Goal: Task Accomplishment & Management: Complete application form

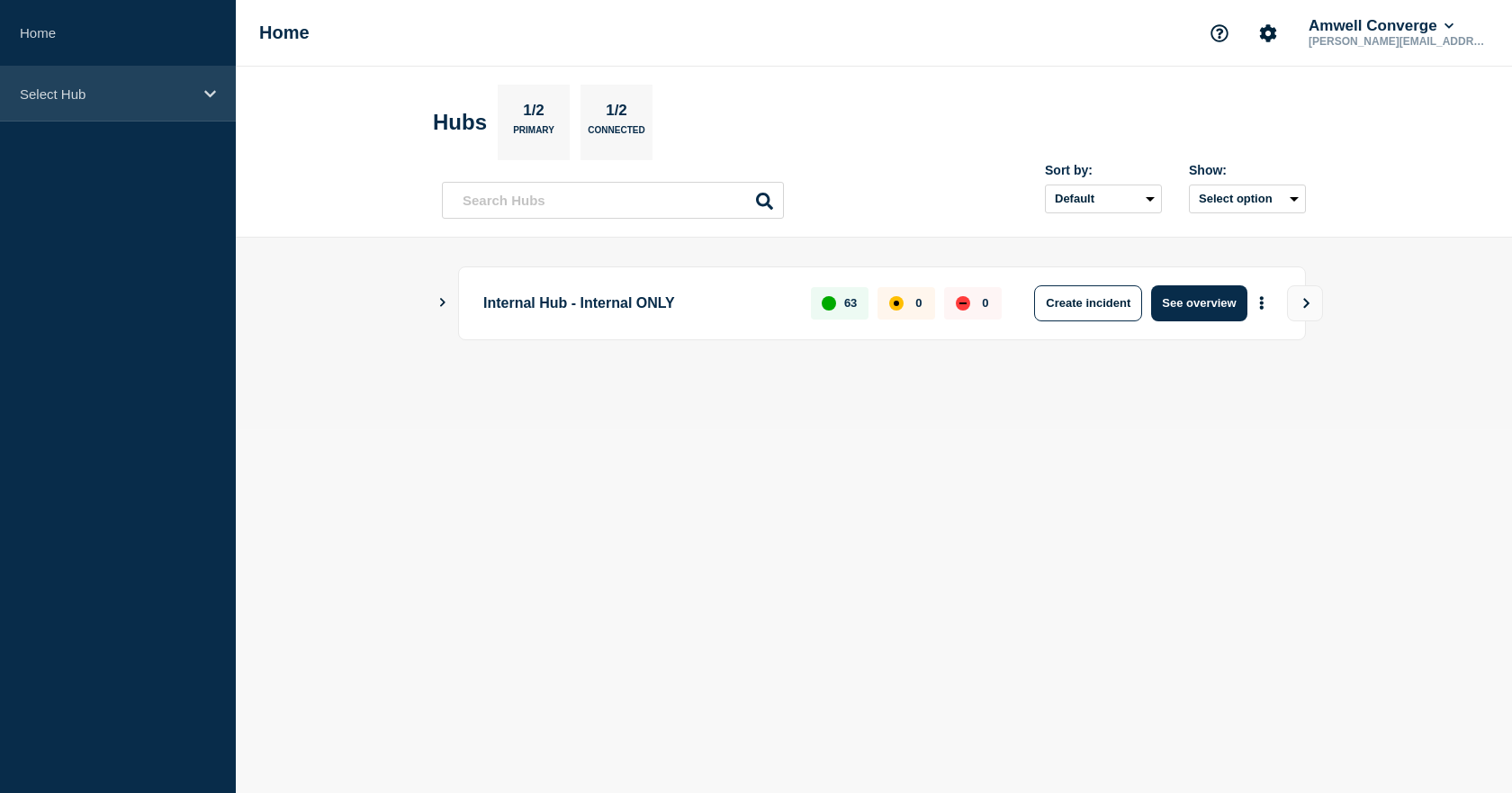
click at [46, 84] on div "Select Hub" at bounding box center [118, 94] width 236 height 55
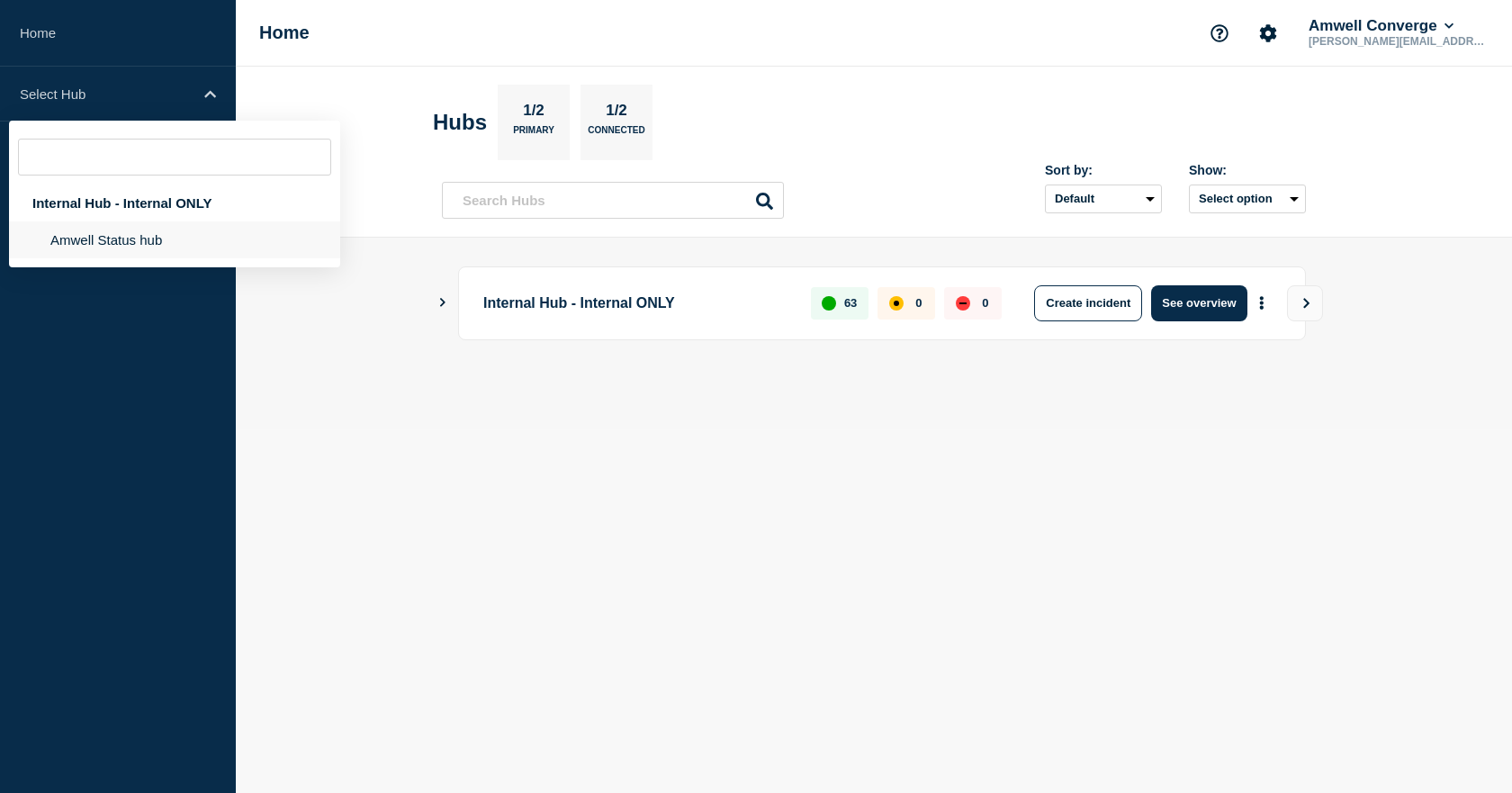
click at [82, 236] on li "Amwell Status hub" at bounding box center [173, 240] width 331 height 37
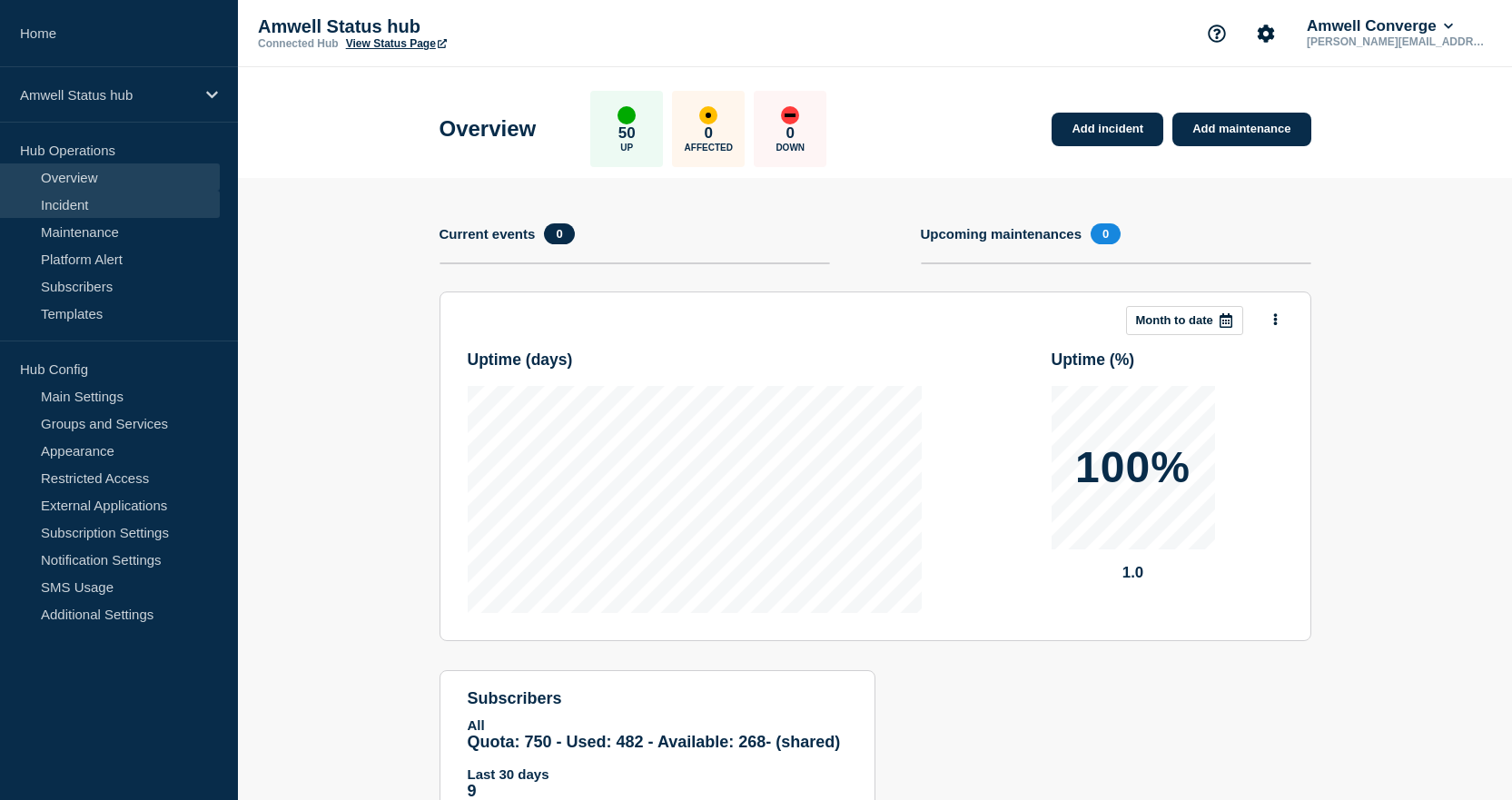
click at [68, 199] on link "Incident" at bounding box center [110, 204] width 220 height 27
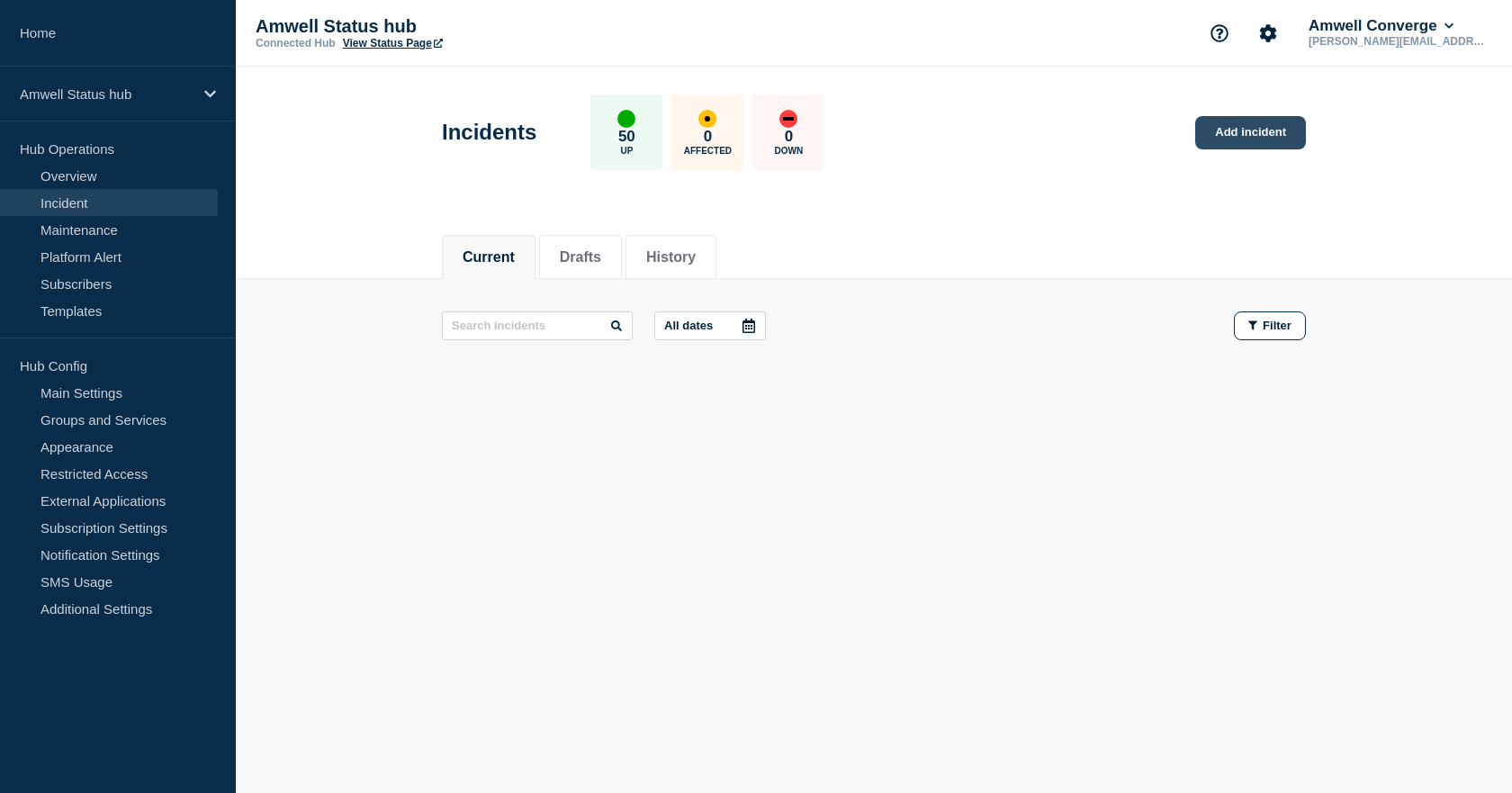
click at [1237, 127] on link "Add incident" at bounding box center [1250, 132] width 111 height 33
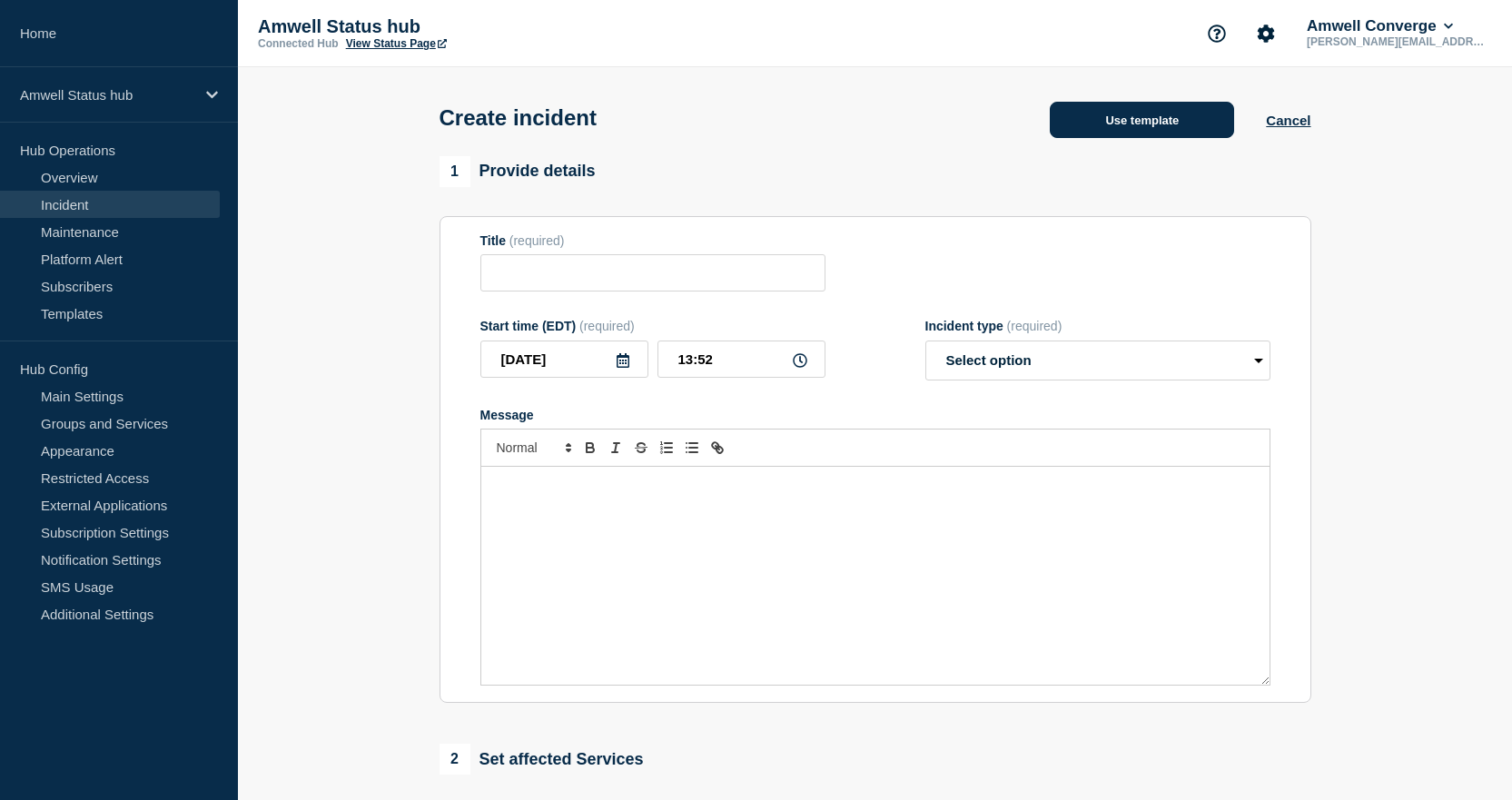
click at [1100, 125] on button "Use template" at bounding box center [1142, 119] width 185 height 36
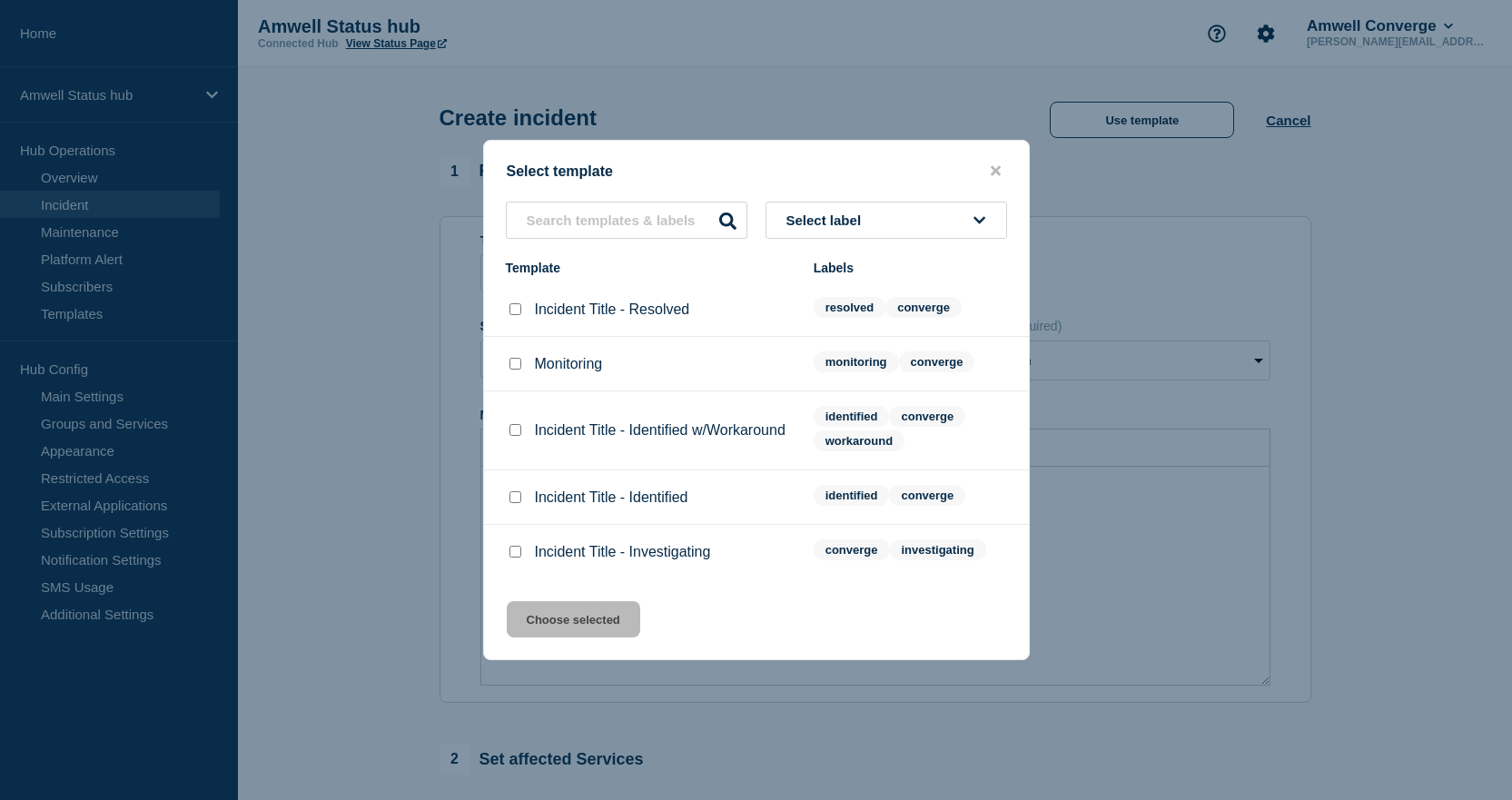
click at [517, 549] on input "Incident Title - Investigating checkbox" at bounding box center [515, 551] width 11 height 11
checkbox input "true"
click at [572, 619] on button "Choose selected" at bounding box center [574, 619] width 134 height 36
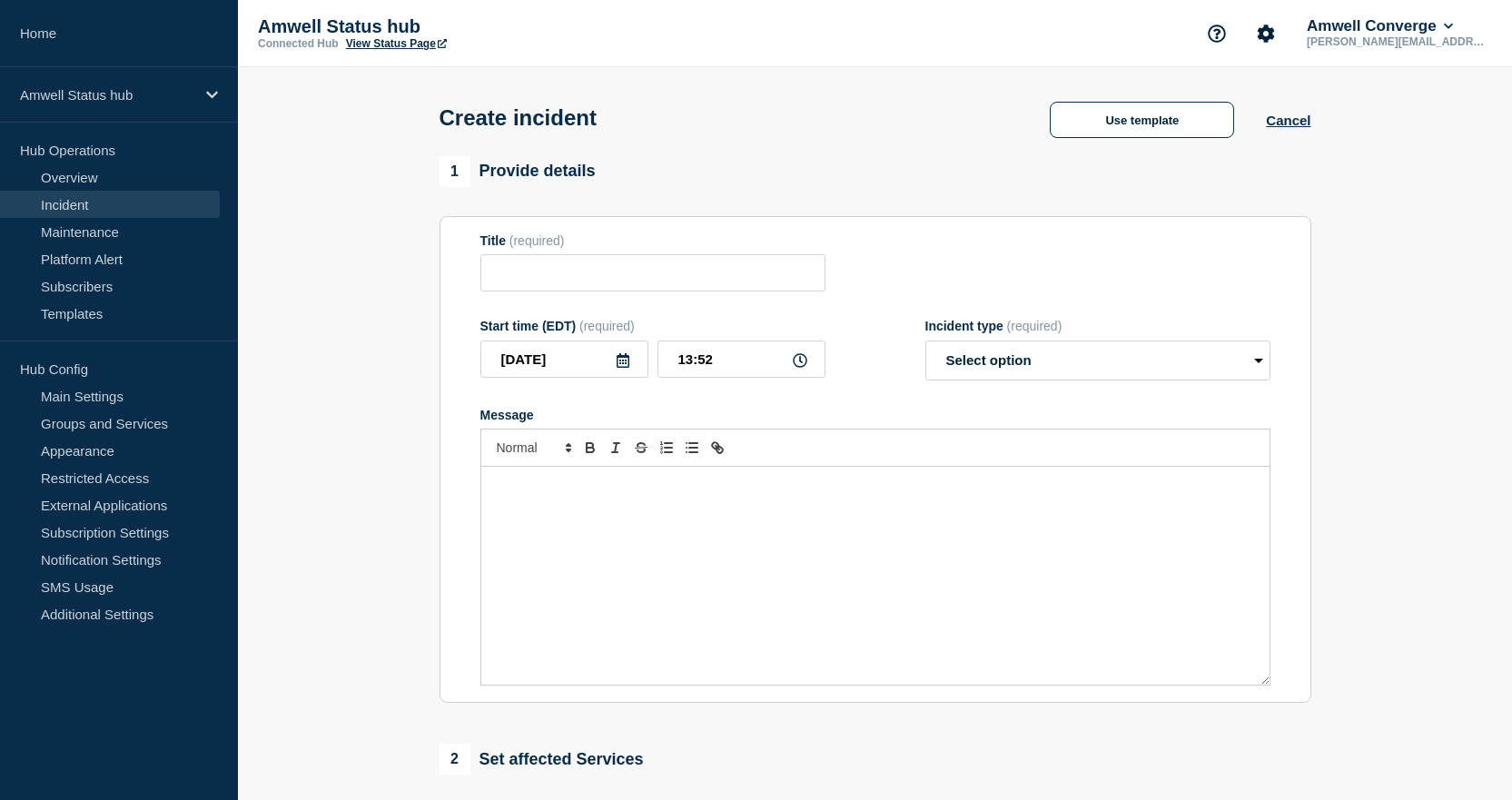
type input "Incident Title - Investigating"
select select "investigating"
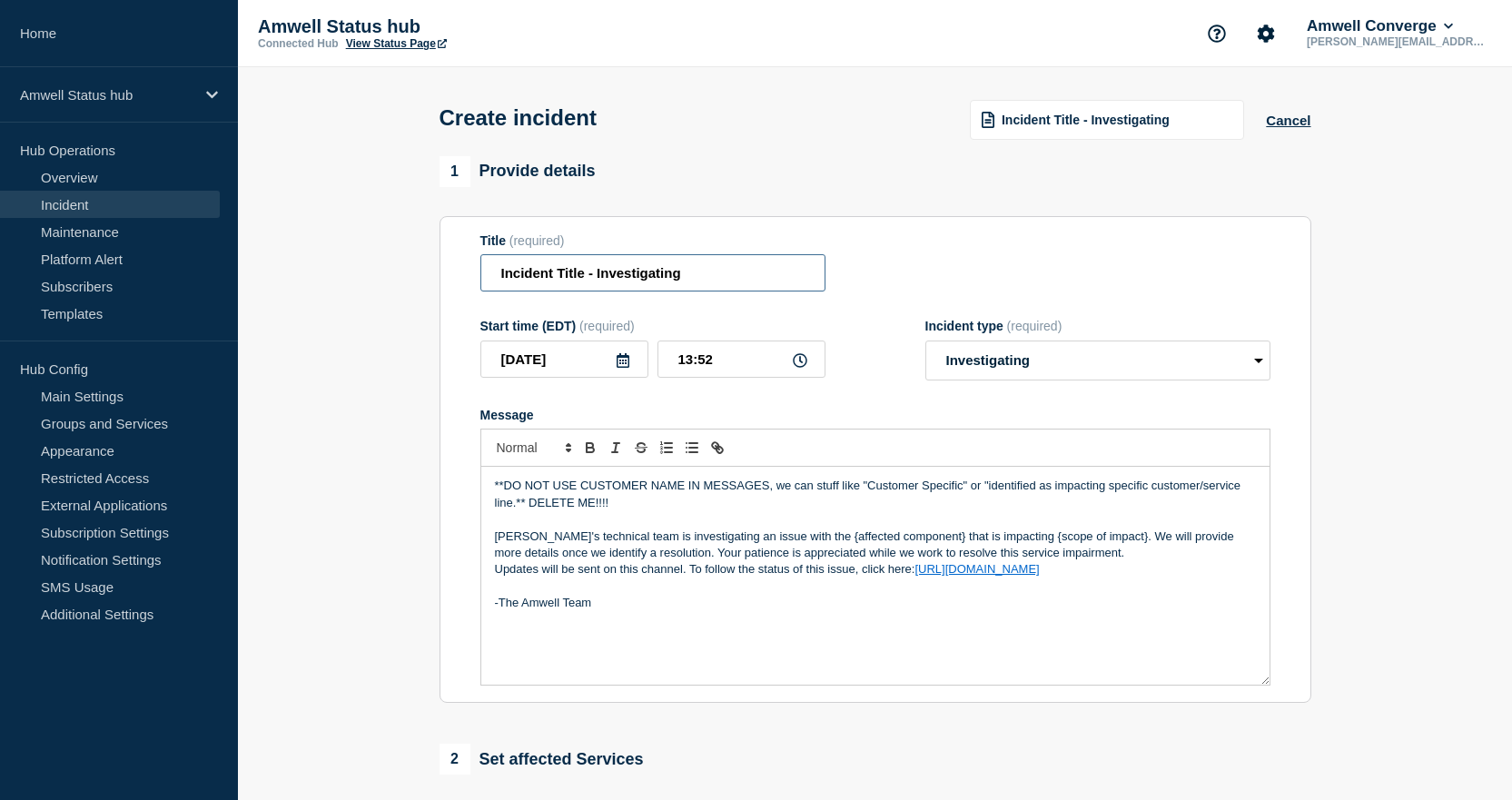
drag, startPoint x: 584, startPoint y: 276, endPoint x: 480, endPoint y: 267, distance: 104.4
click at [480, 267] on input "Incident Title - Investigating" at bounding box center [652, 272] width 345 height 37
click at [563, 274] on input "Converge - Investigating" at bounding box center [652, 272] width 345 height 37
type input "Converge Providers Unable to connect with patients - Investigating"
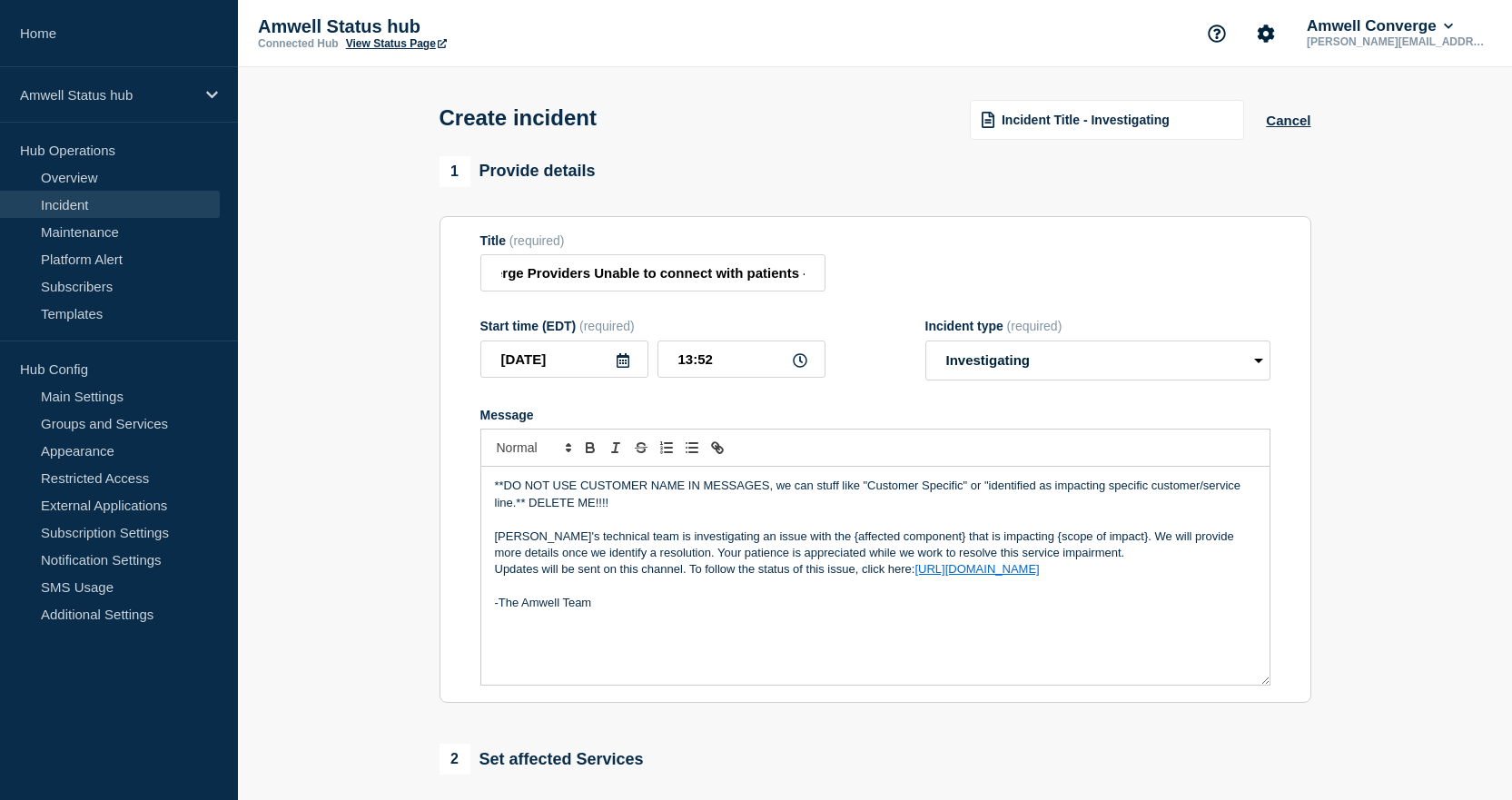
scroll to position [0, 0]
click at [596, 567] on p "Updates will be sent on this channel. To follow the status of this issue, click…" at bounding box center [876, 569] width 761 height 16
drag, startPoint x: 697, startPoint y: 359, endPoint x: 713, endPoint y: 358, distance: 16.0
click at [713, 358] on input "13:52" at bounding box center [741, 358] width 168 height 37
type input "13:15"
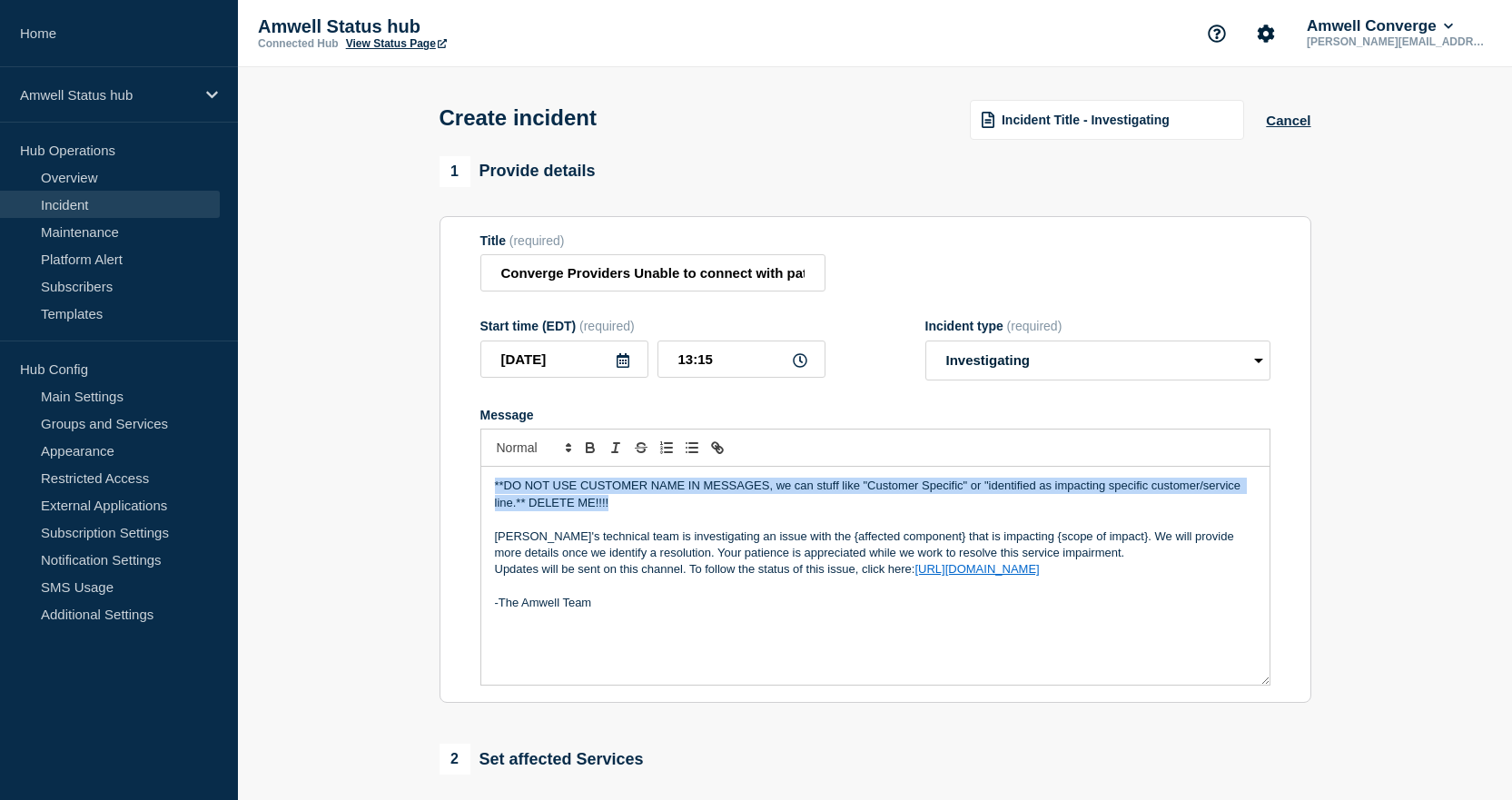
drag, startPoint x: 493, startPoint y: 485, endPoint x: 607, endPoint y: 503, distance: 115.4
click at [607, 503] on div "**DO NOT USE CUSTOMER NAME IN MESSAGES, we can stuff like "Customer Specific" o…" at bounding box center [875, 575] width 788 height 218
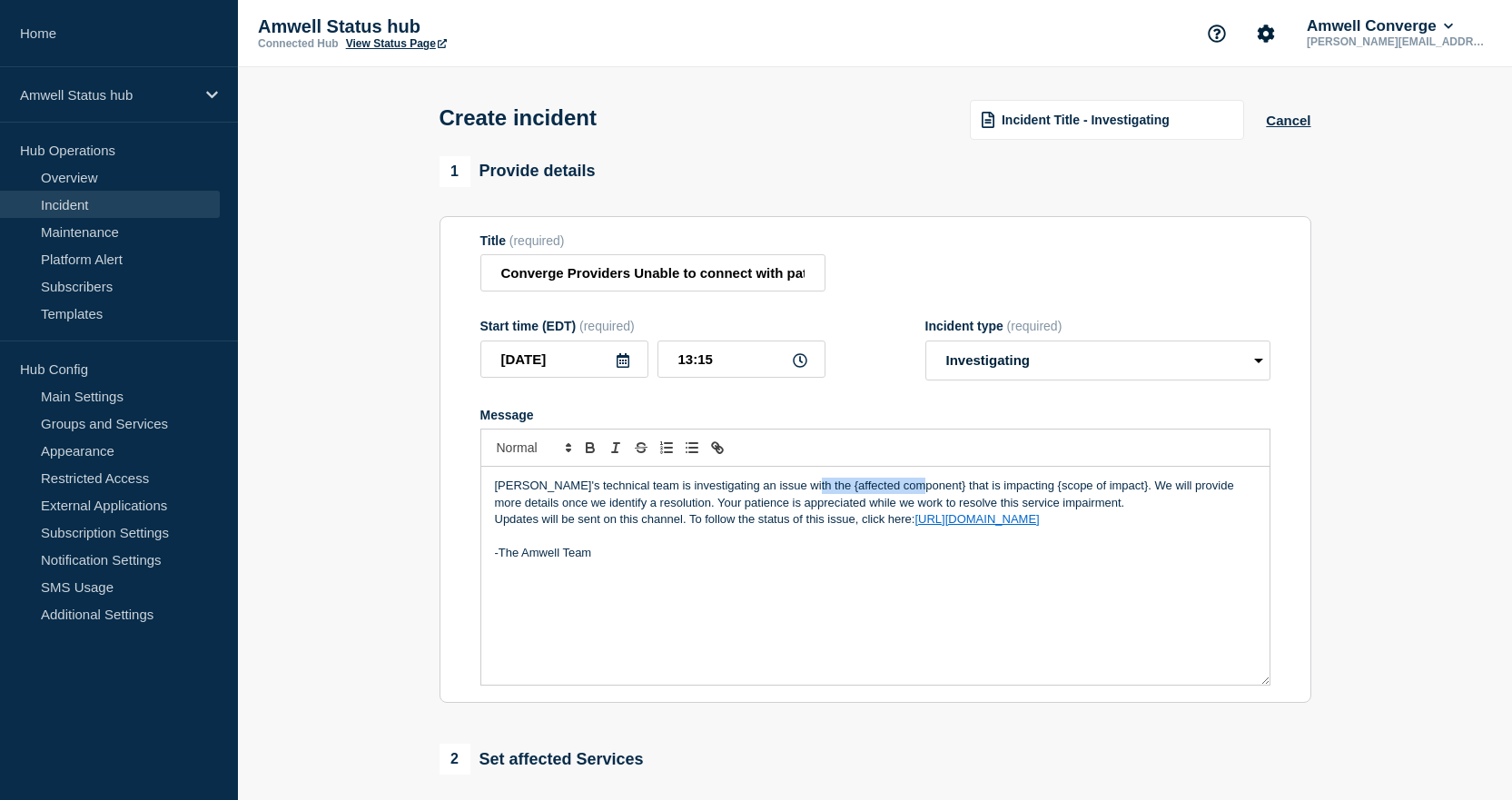
drag, startPoint x: 794, startPoint y: 487, endPoint x: 906, endPoint y: 483, distance: 112.1
click at [906, 483] on p "[PERSON_NAME]'s technical team is investigating an issue with the {affected com…" at bounding box center [876, 493] width 761 height 33
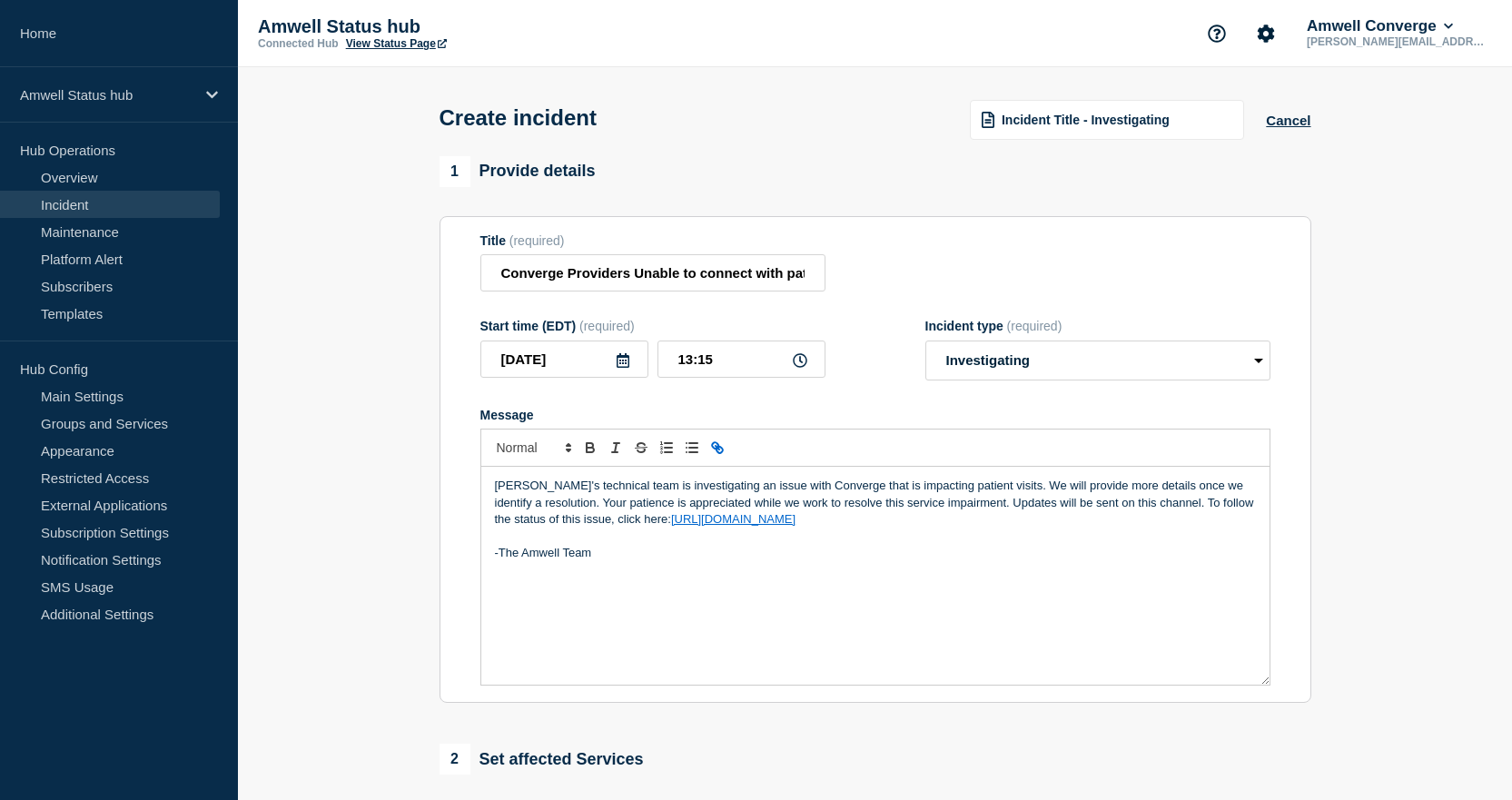
click at [960, 489] on p "Amwell's technical team is investigating an issue with Converge that is impacti…" at bounding box center [876, 502] width 761 height 50
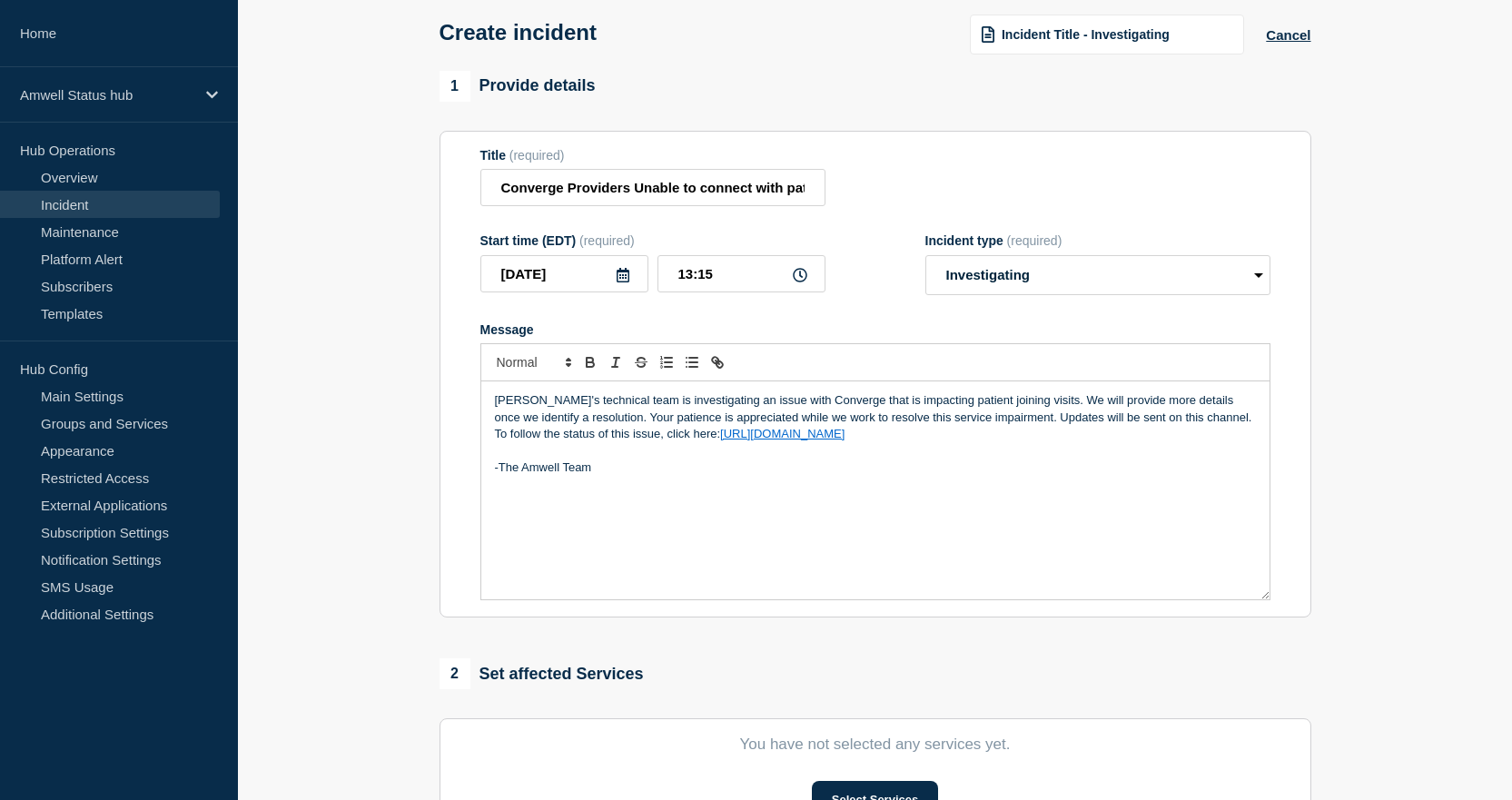
scroll to position [272, 0]
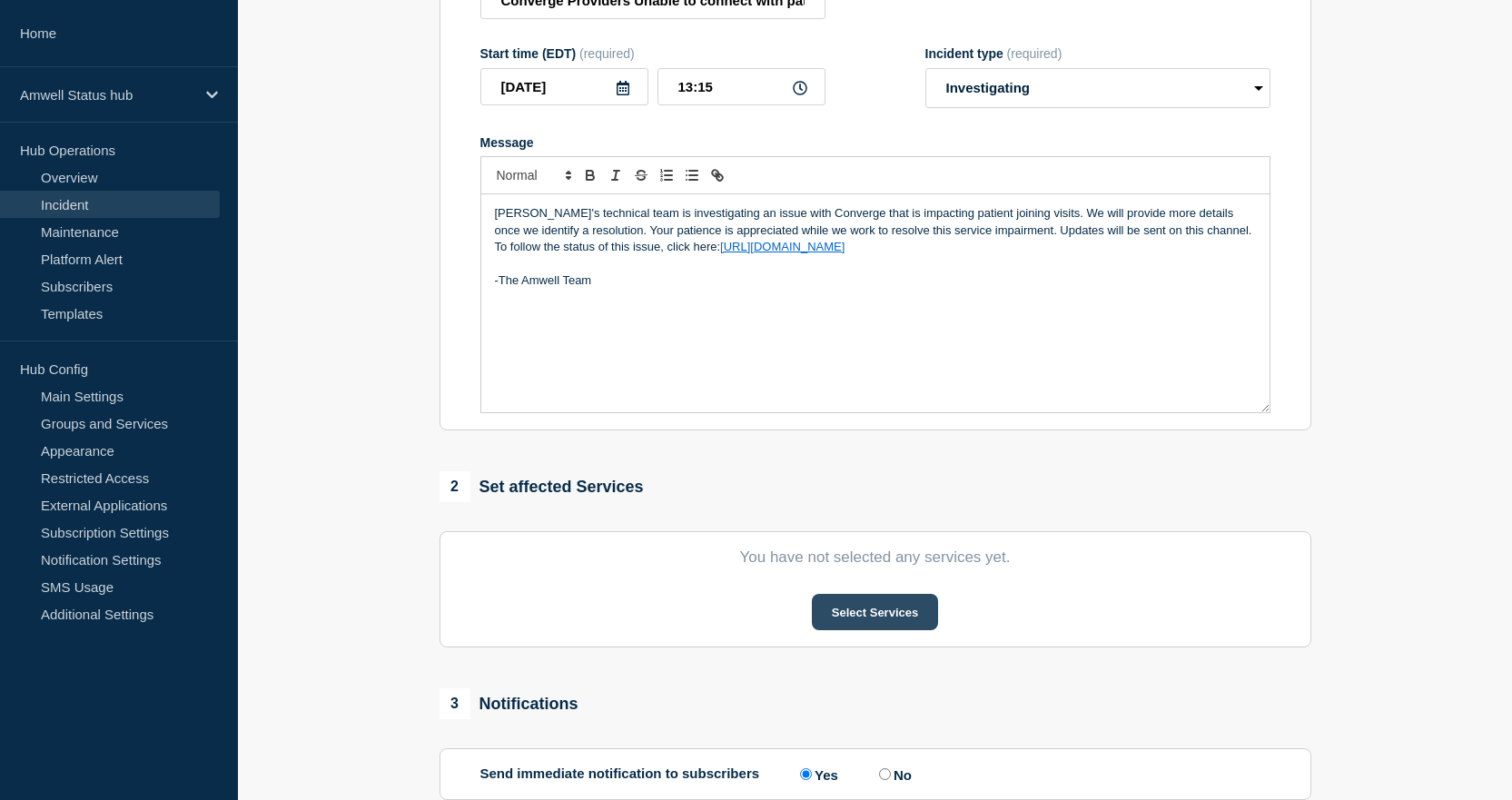
click at [858, 616] on button "Select Services" at bounding box center [875, 612] width 126 height 36
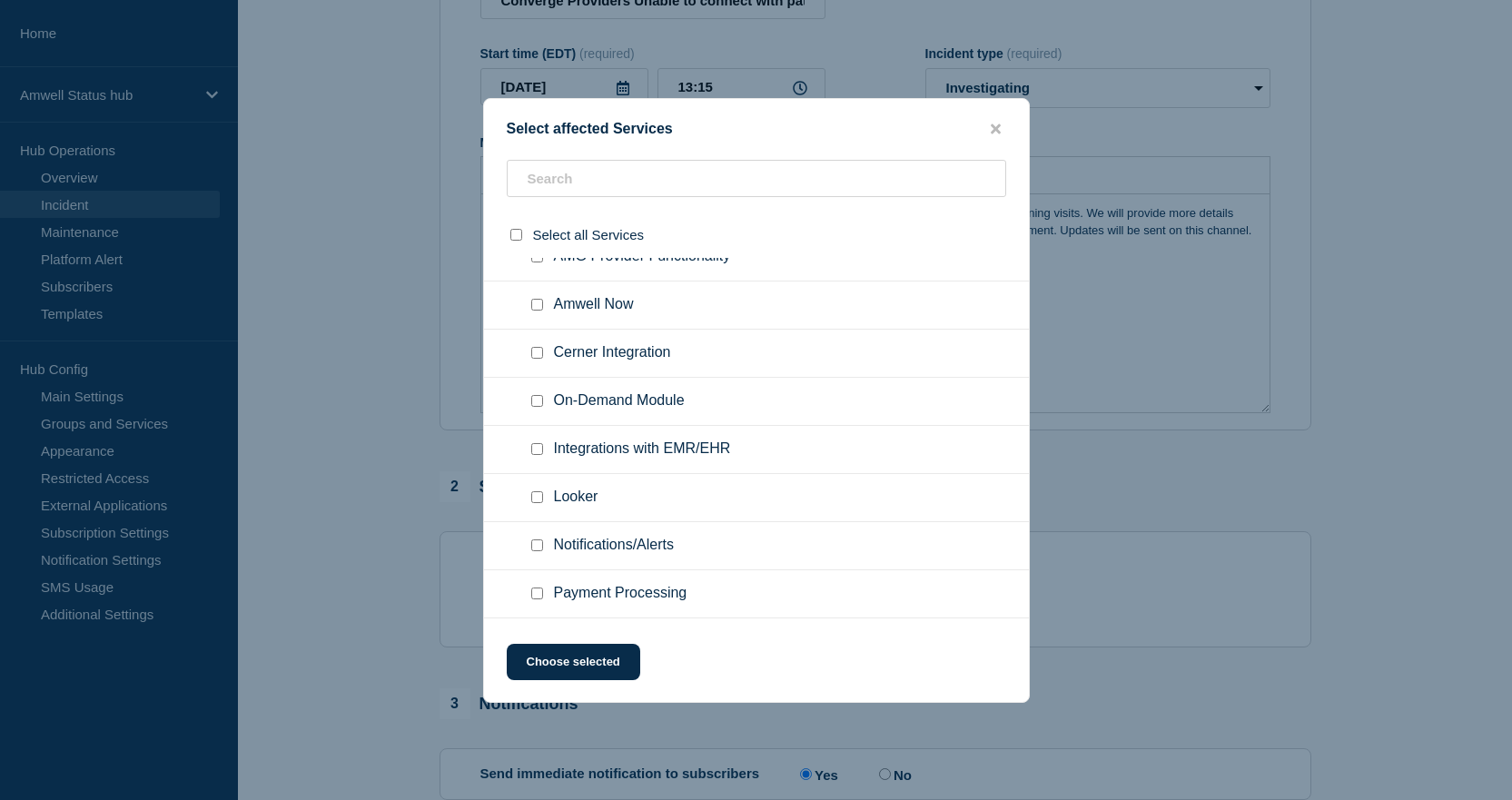
scroll to position [1270, 0]
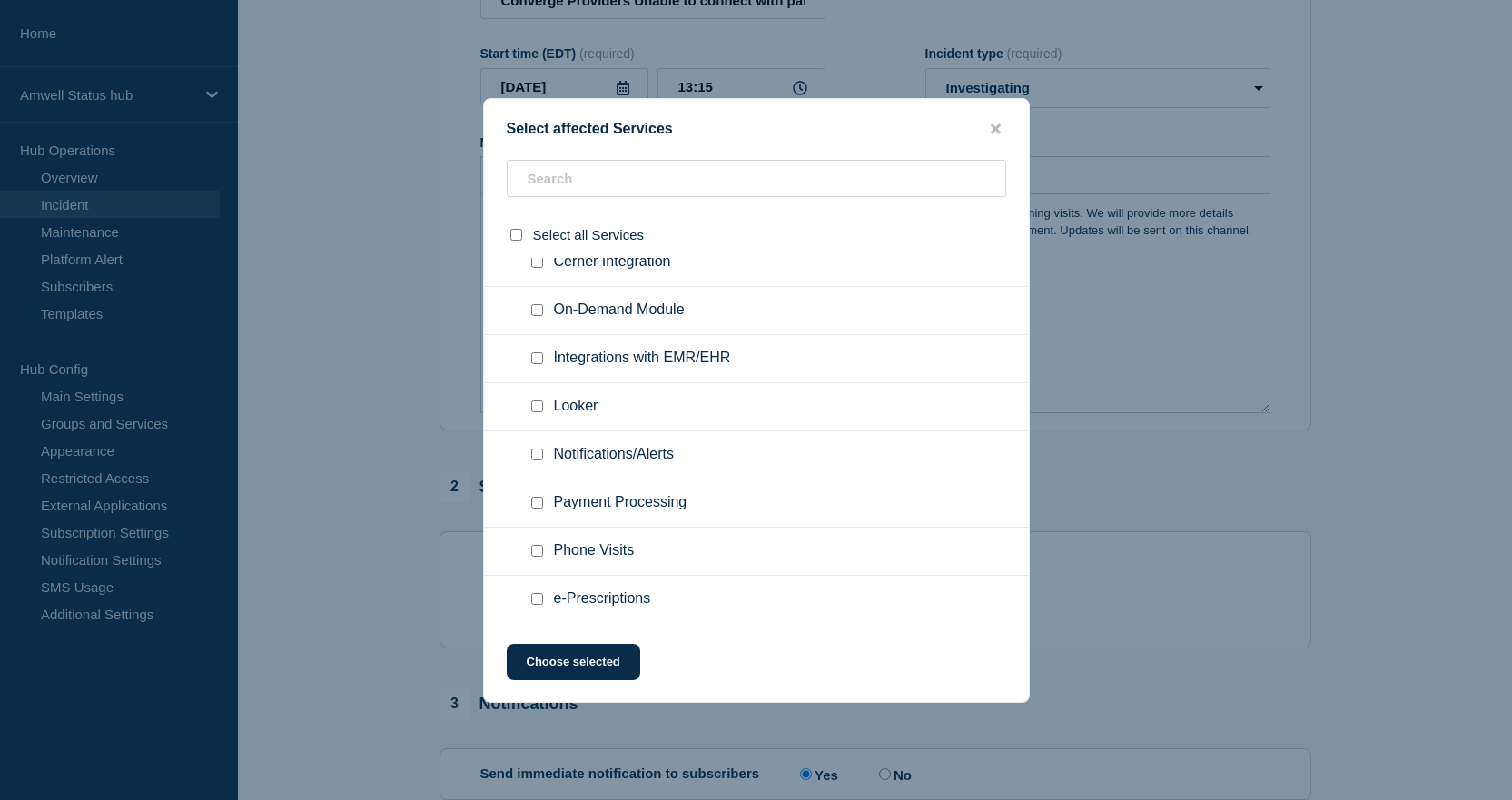
click at [537, 455] on input "Notifications/Alerts checkbox" at bounding box center [537, 454] width 11 height 11
checkbox input "true"
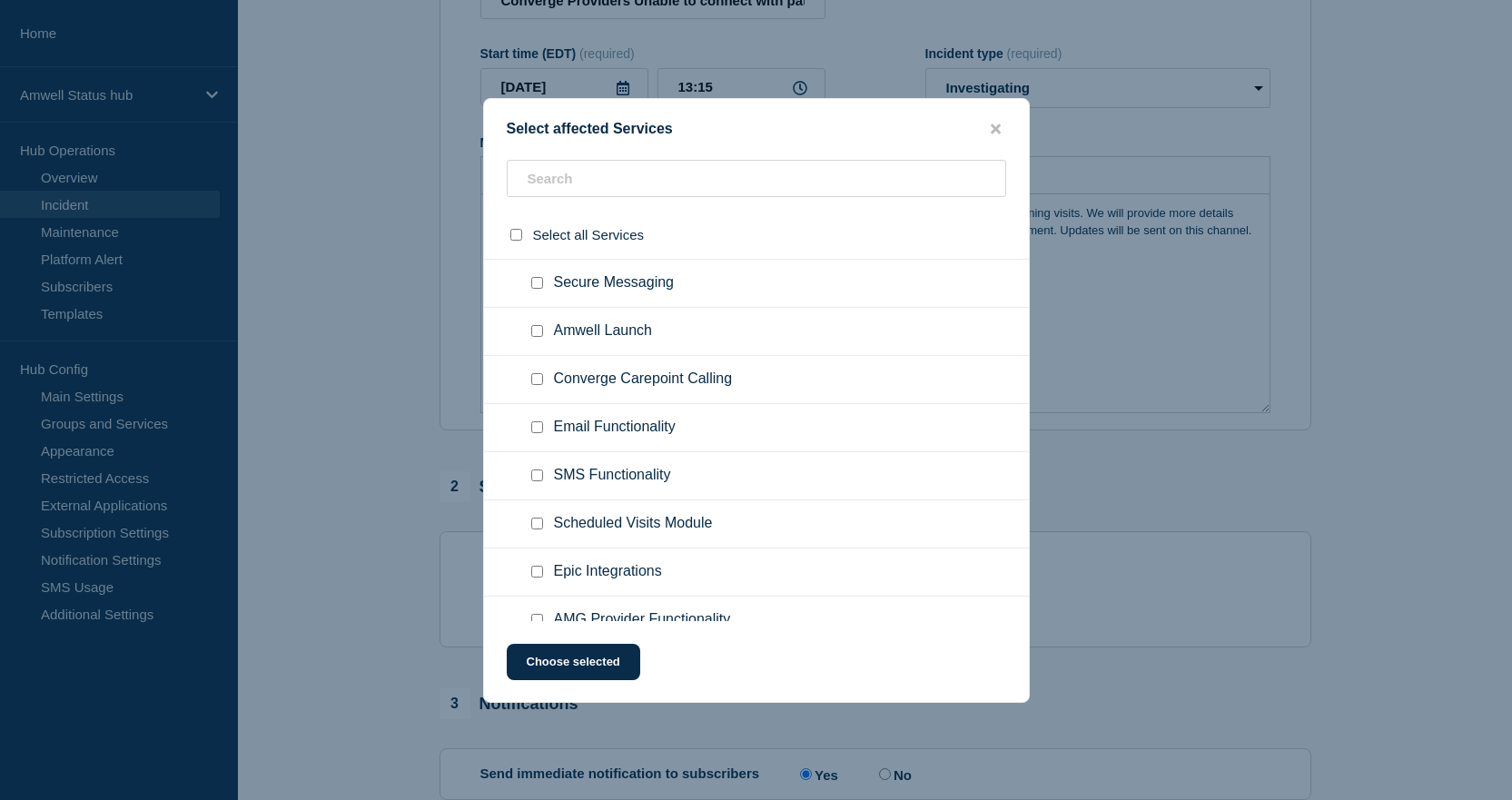
click at [544, 429] on div at bounding box center [541, 427] width 27 height 18
click at [537, 429] on input "Email Functionality checkbox" at bounding box center [537, 427] width 11 height 11
checkbox input "true"
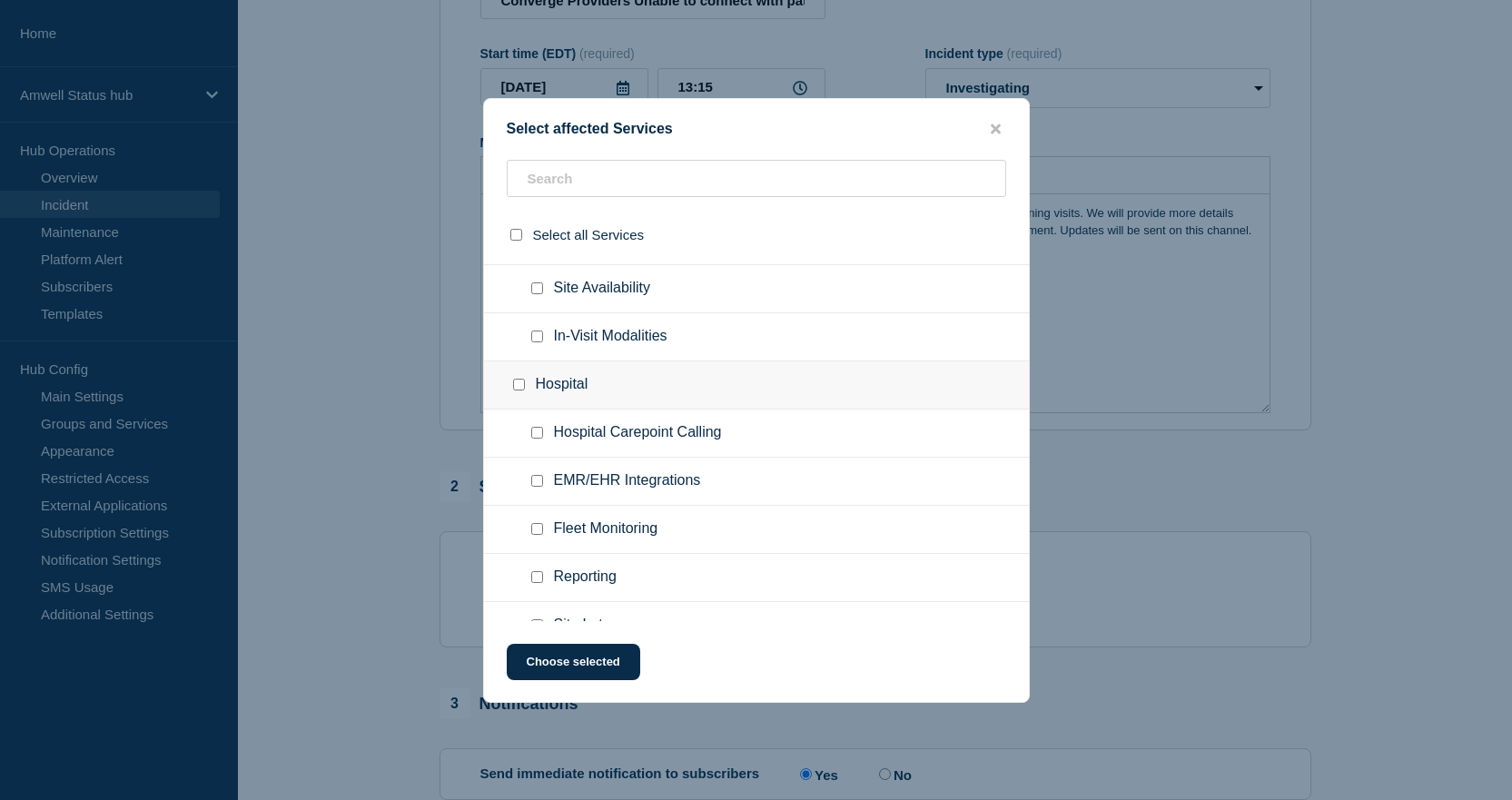
scroll to position [1633, 0]
click at [577, 653] on button "Choose selected" at bounding box center [574, 661] width 134 height 36
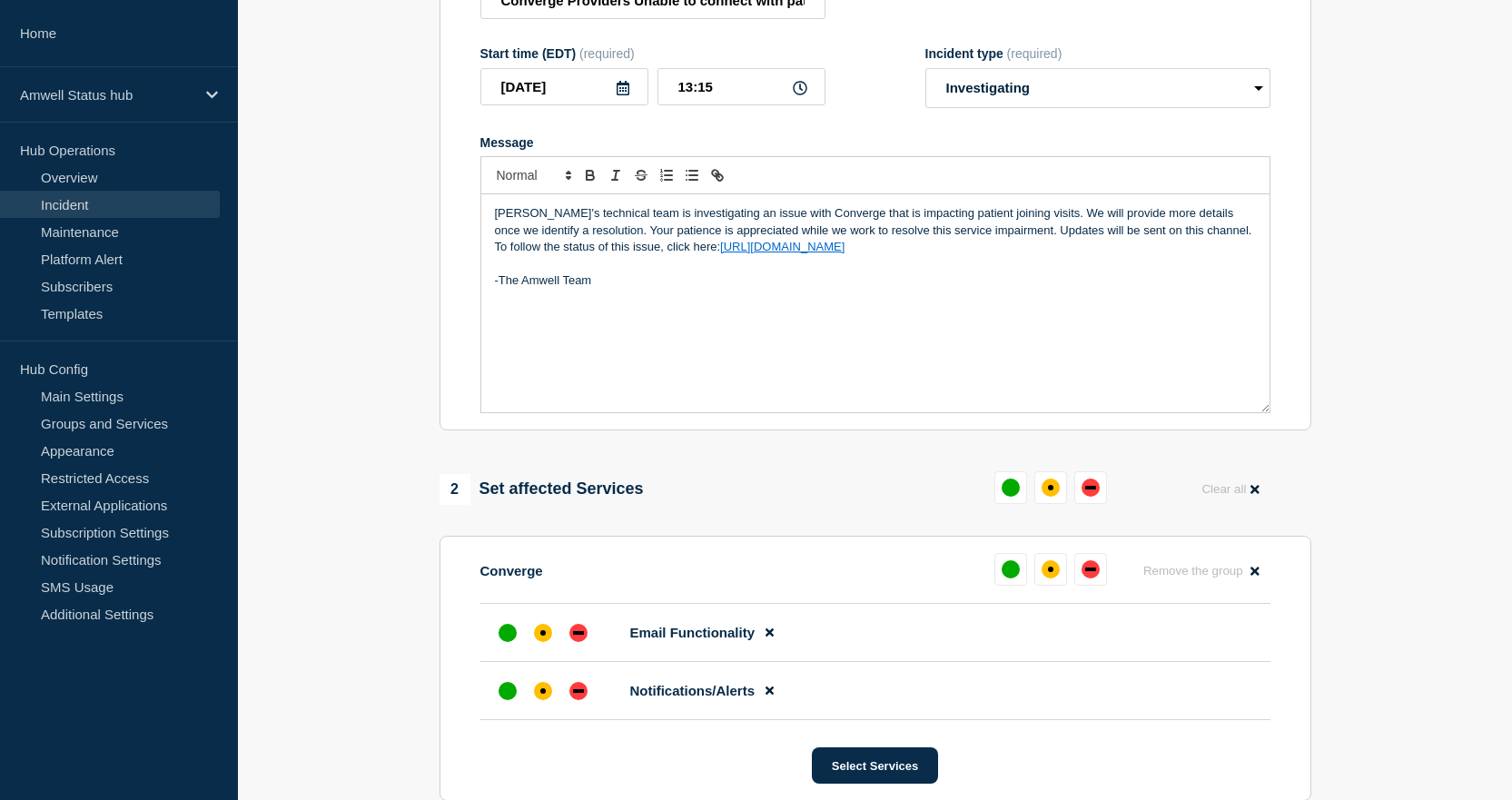
click at [953, 214] on p "Amwell's technical team is investigating an issue with Converge that is impacti…" at bounding box center [876, 230] width 761 height 50
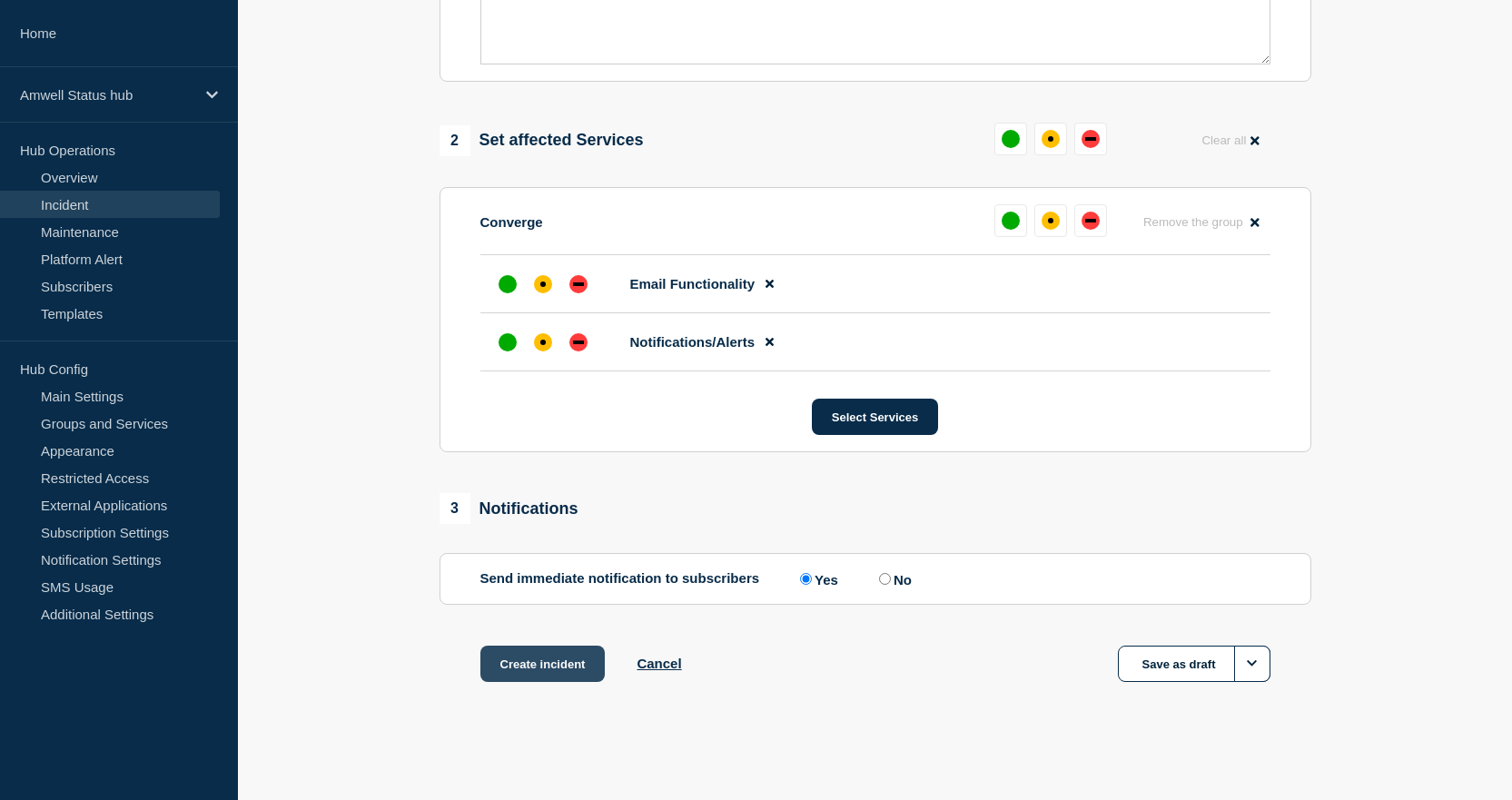
click at [543, 663] on button "Create incident" at bounding box center [542, 663] width 125 height 36
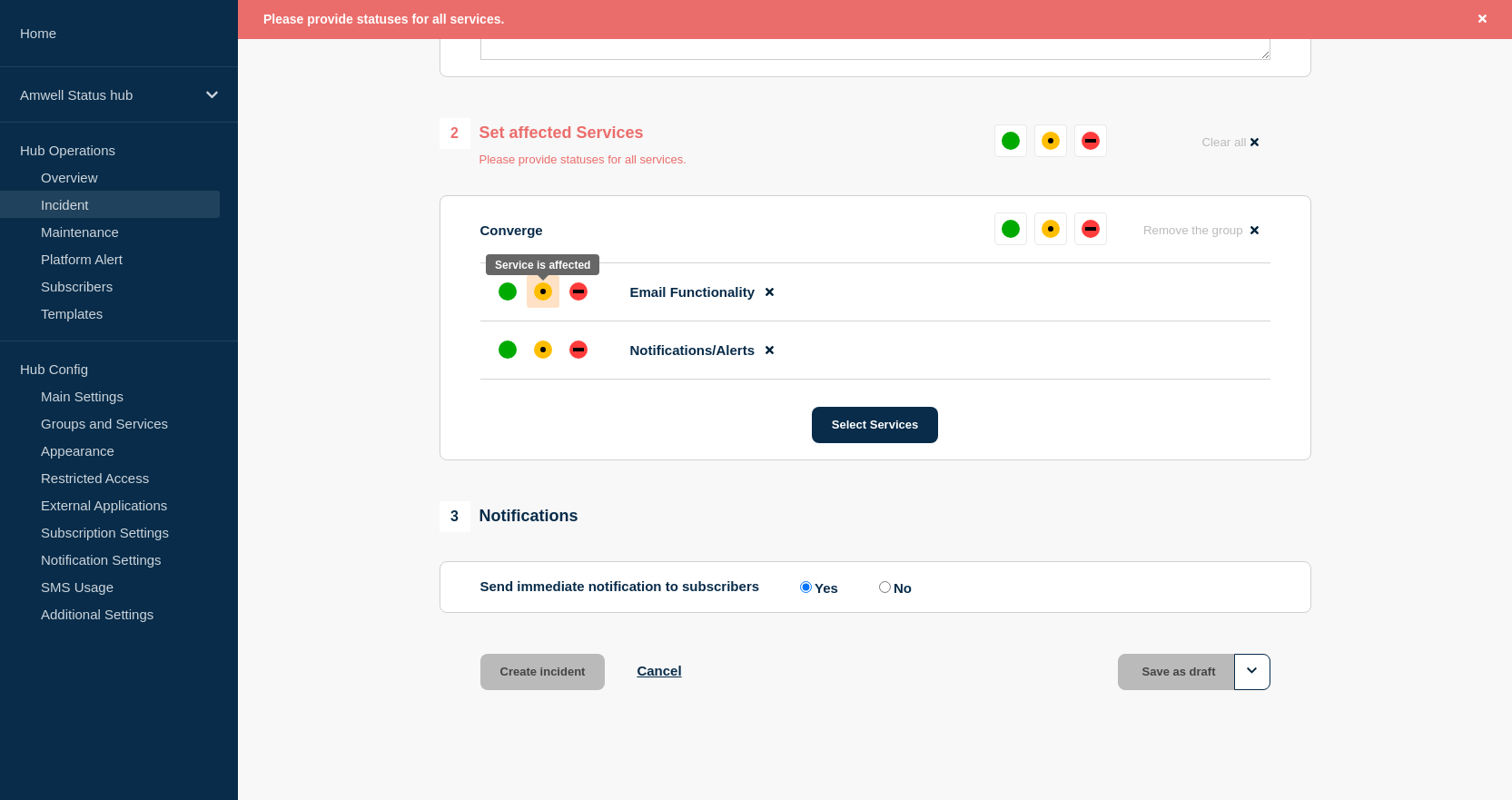
click at [545, 294] on div "affected" at bounding box center [543, 292] width 6 height 6
click at [538, 356] on div "affected" at bounding box center [542, 349] width 18 height 18
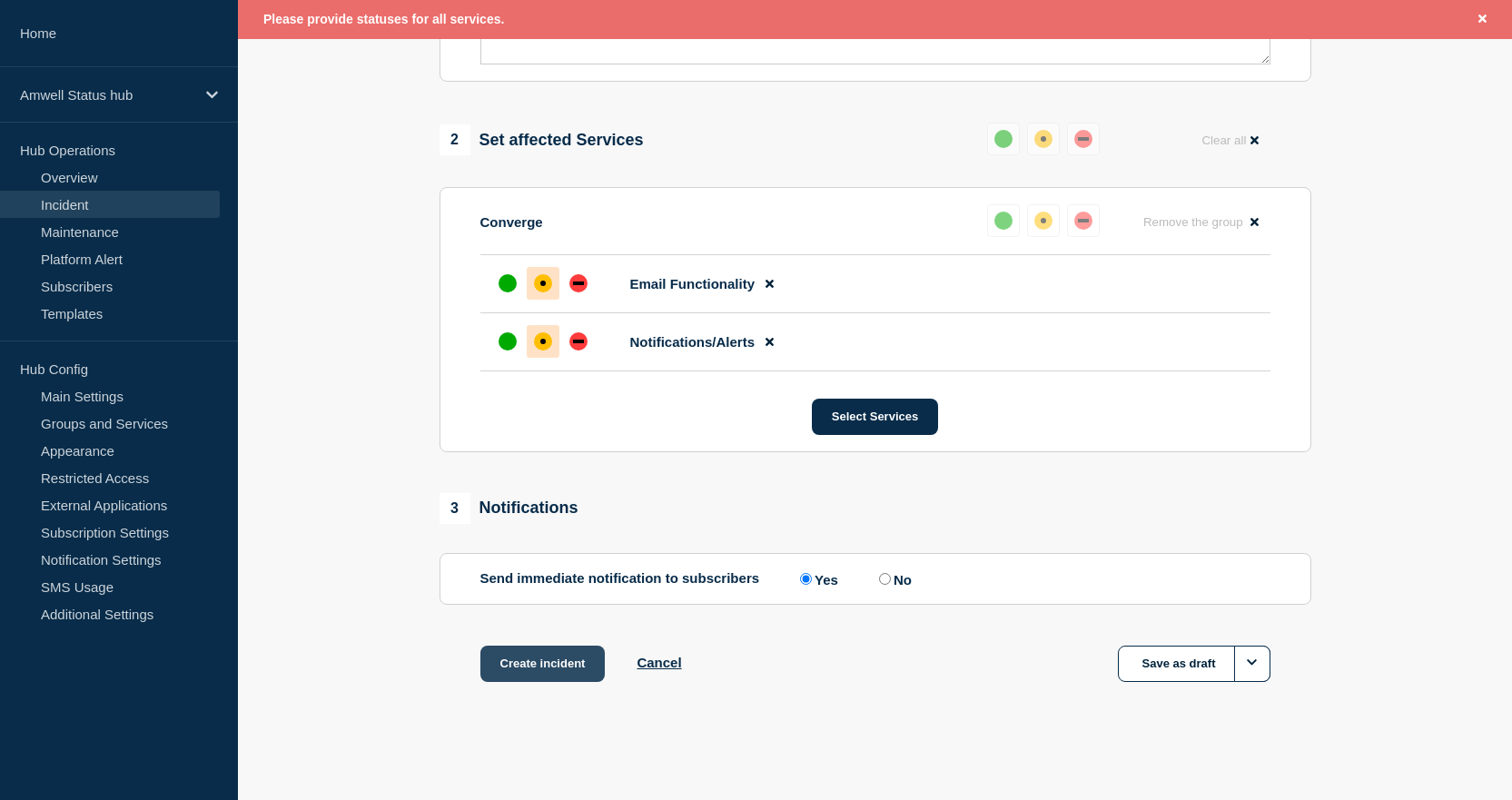
click at [534, 659] on button "Create incident" at bounding box center [542, 663] width 125 height 36
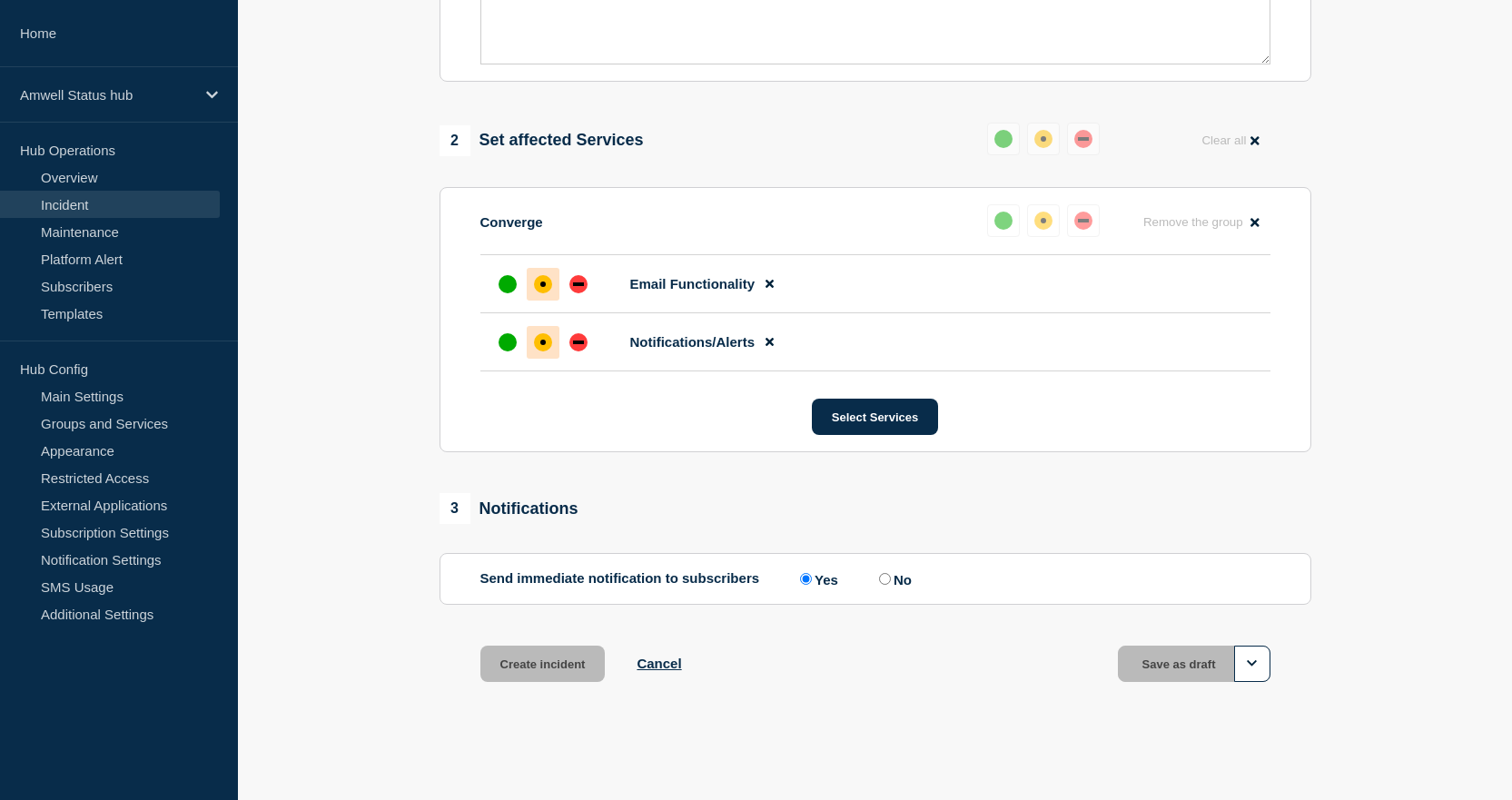
scroll to position [625, 0]
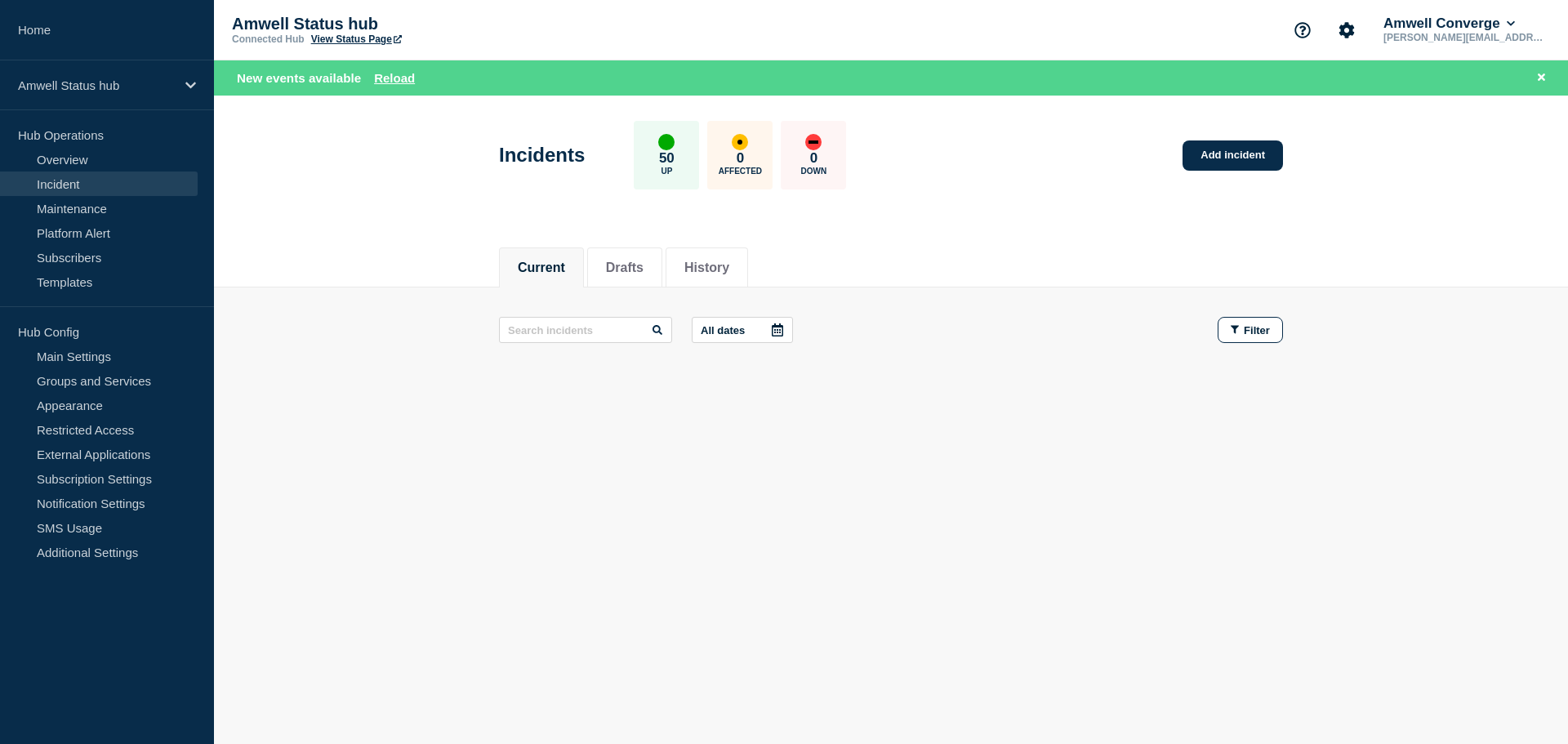
click at [68, 184] on link "Incident" at bounding box center [99, 183] width 198 height 24
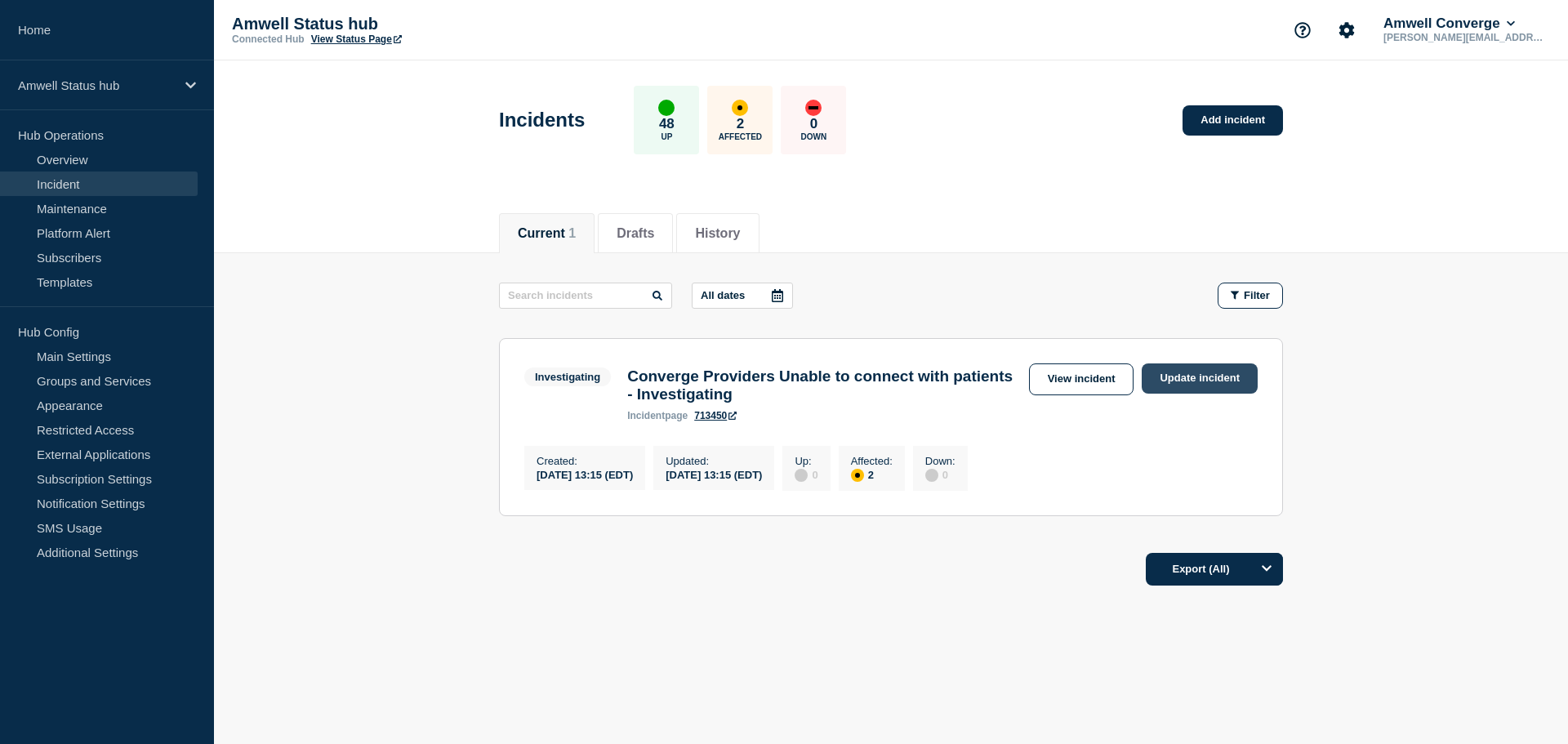
click at [1165, 369] on link "Update incident" at bounding box center [1199, 378] width 116 height 30
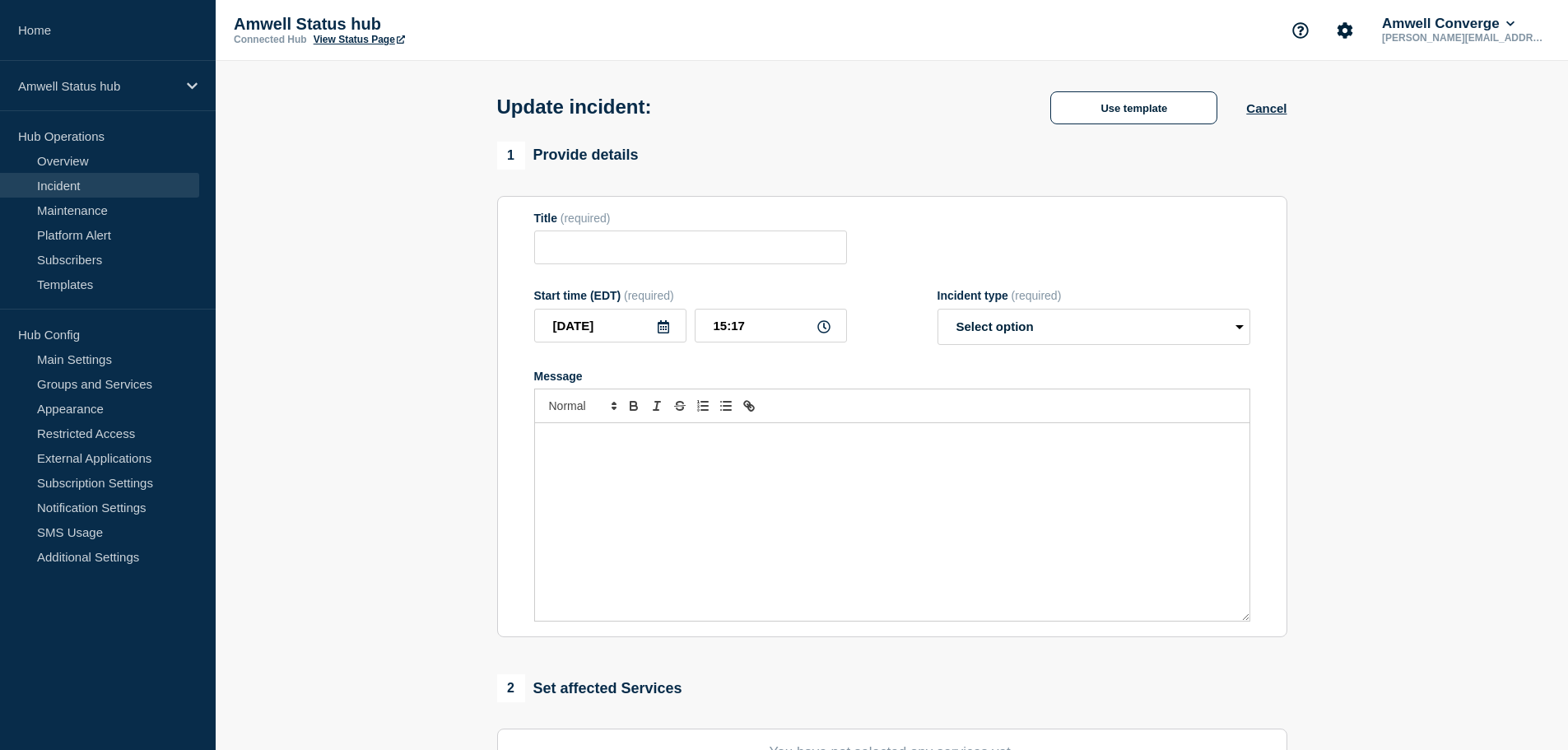
type input "Converge Providers Unable to connect with patients - Investigating"
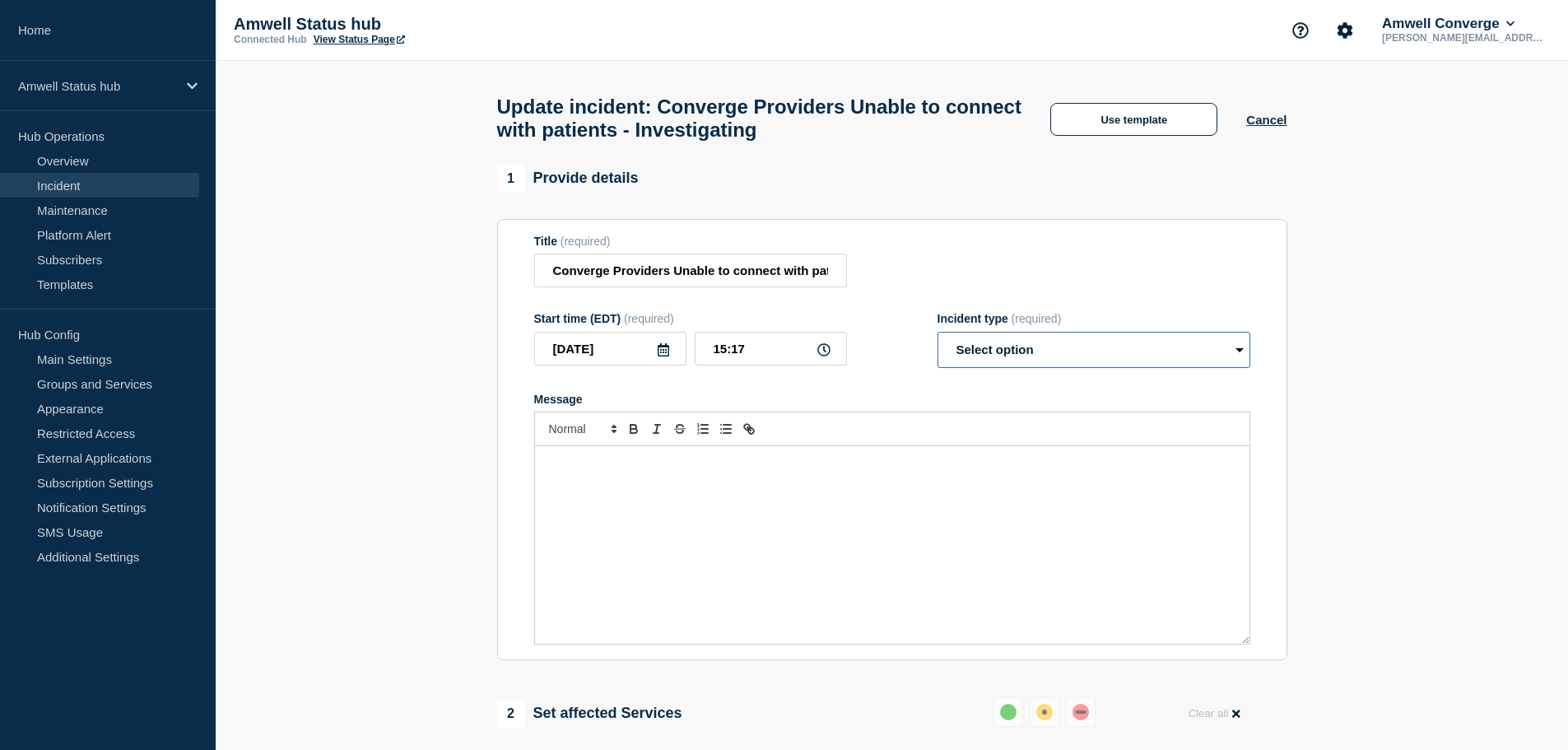
click at [1074, 349] on select "Select option Investigating Identified Monitoring Resolved" at bounding box center [1094, 350] width 313 height 36
select select "investigating"
click at [938, 339] on select "Select option Investigating Identified Monitoring Resolved" at bounding box center [1094, 350] width 313 height 36
click at [1113, 114] on button "Use template" at bounding box center [1134, 120] width 167 height 33
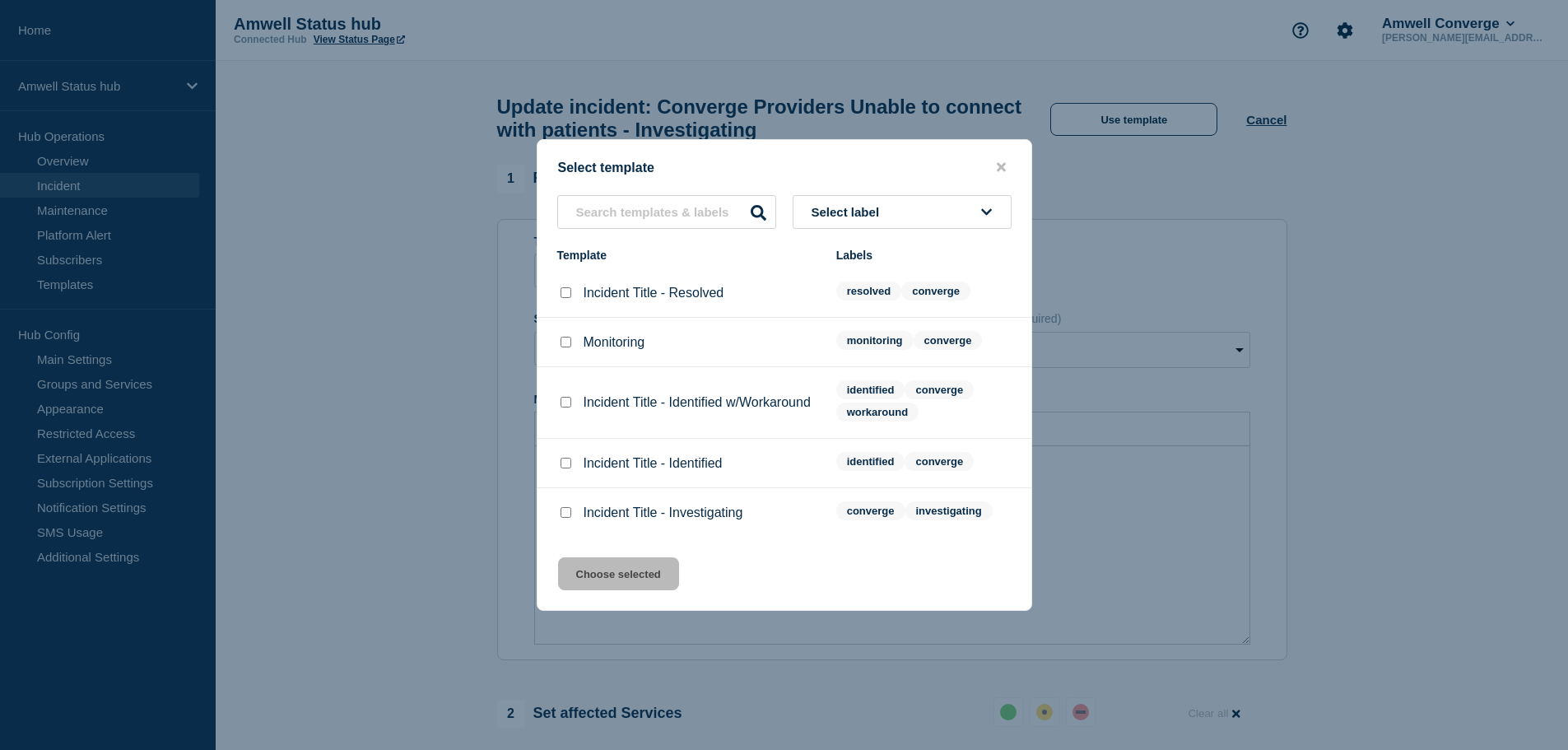
click at [567, 513] on input "Incident Title - Investigating checkbox" at bounding box center [566, 512] width 10 height 10
checkbox input "true"
click at [606, 575] on button "Choose selected" at bounding box center [619, 574] width 121 height 33
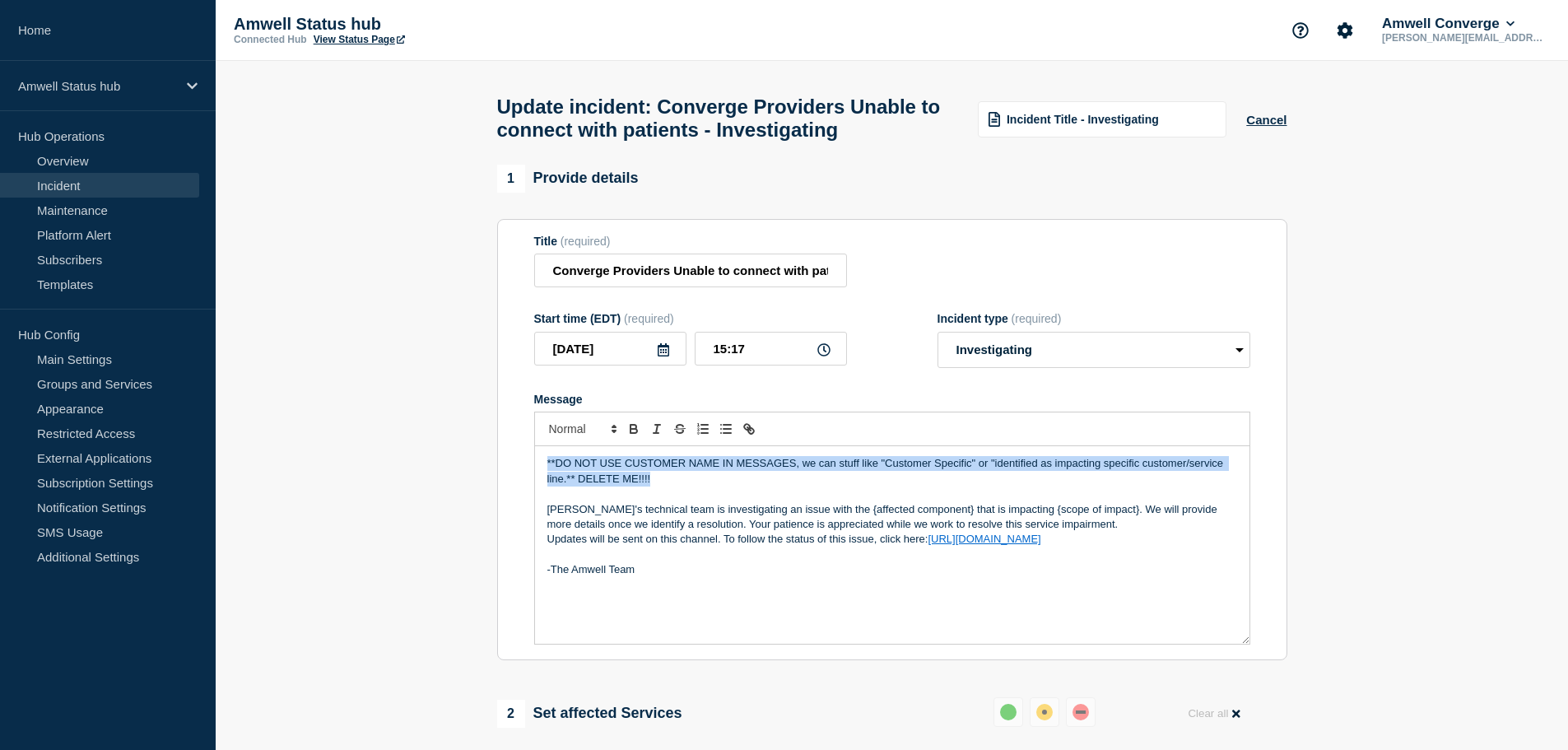
drag, startPoint x: 656, startPoint y: 513, endPoint x: 511, endPoint y: 466, distance: 152.4
click at [511, 466] on section "Title (required) Converge Providers Unable to connect with patients - Investiga…" at bounding box center [893, 440] width 791 height 442
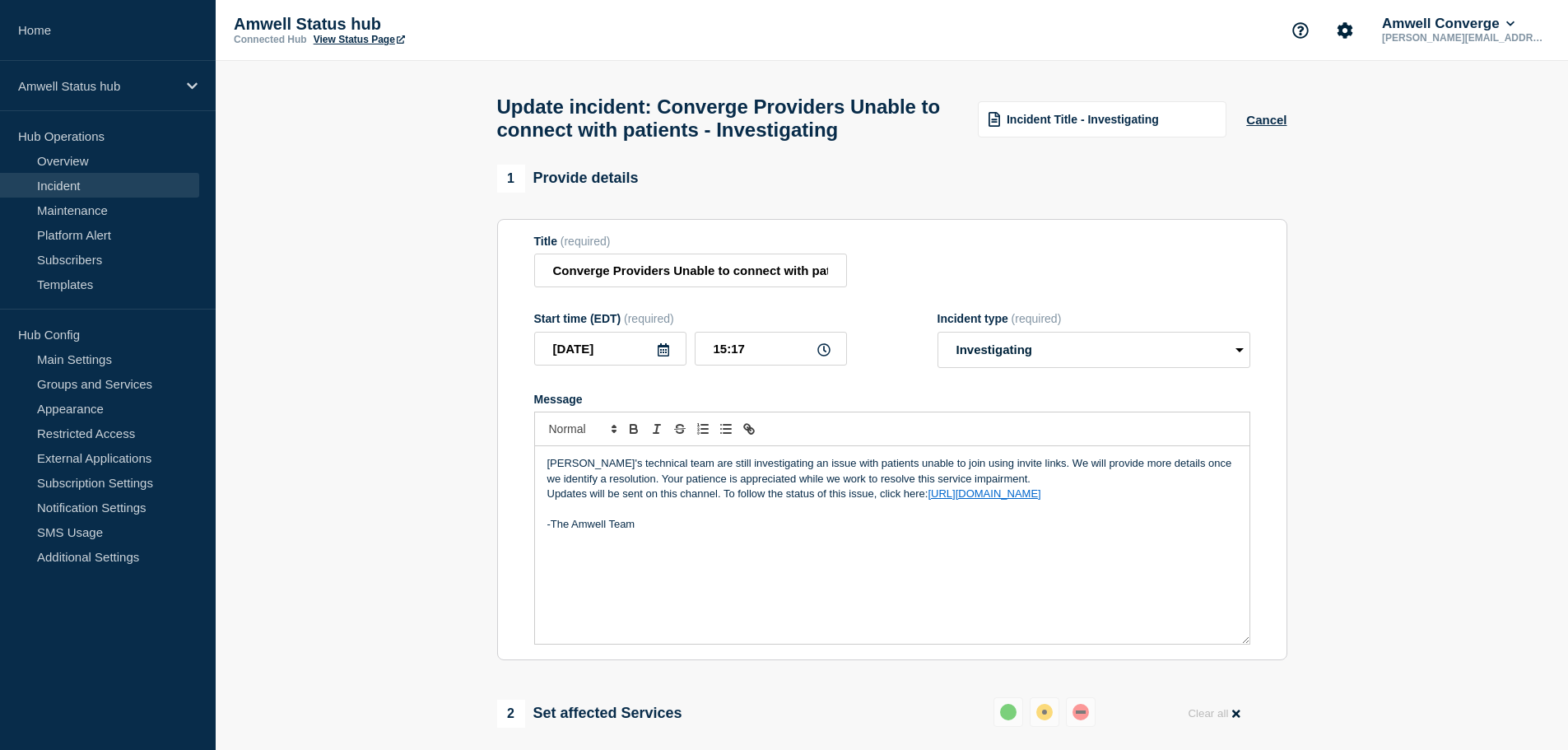
click at [829, 486] on p "[PERSON_NAME]'s technical team are still investigating an issue with patients u…" at bounding box center [892, 471] width 690 height 30
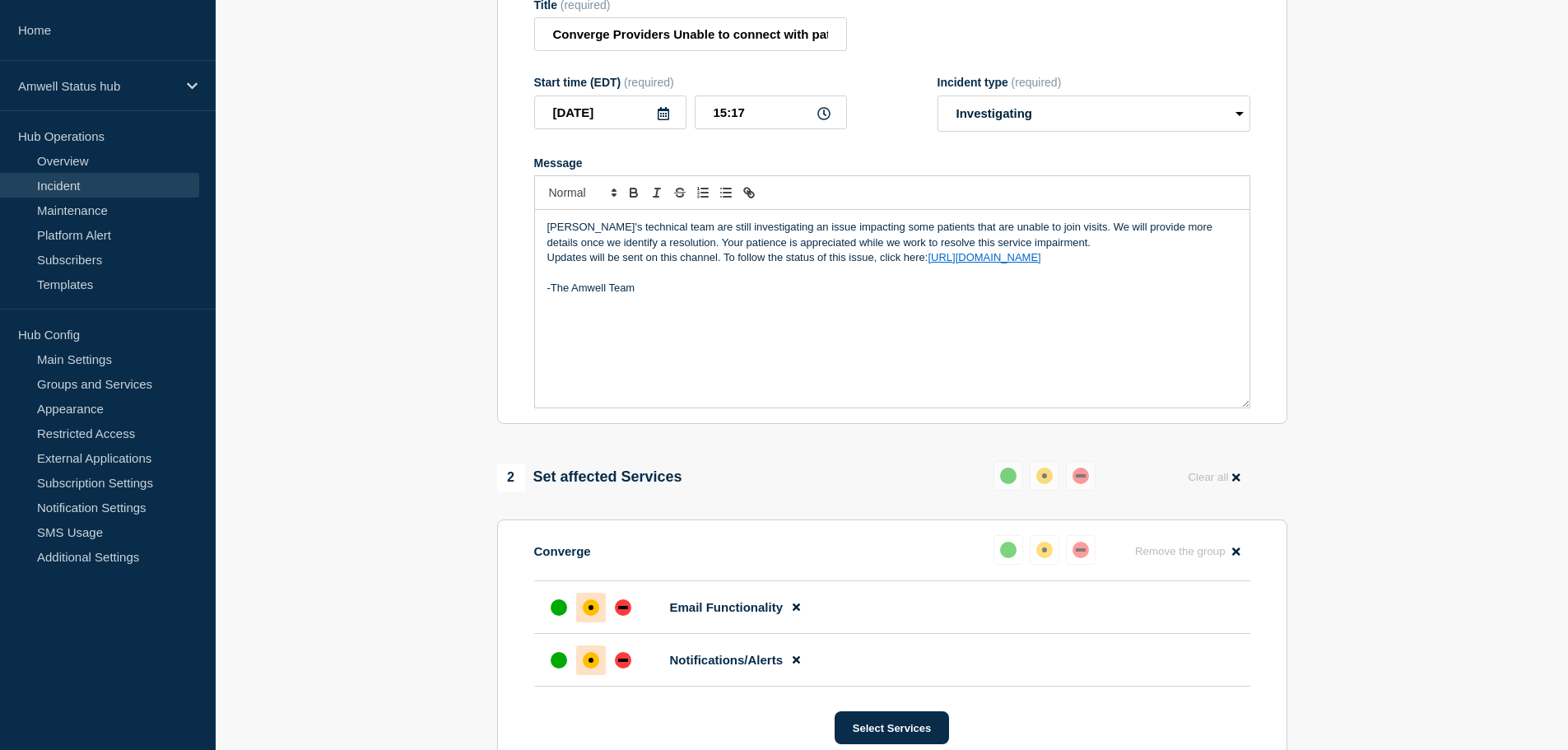
scroll to position [329, 0]
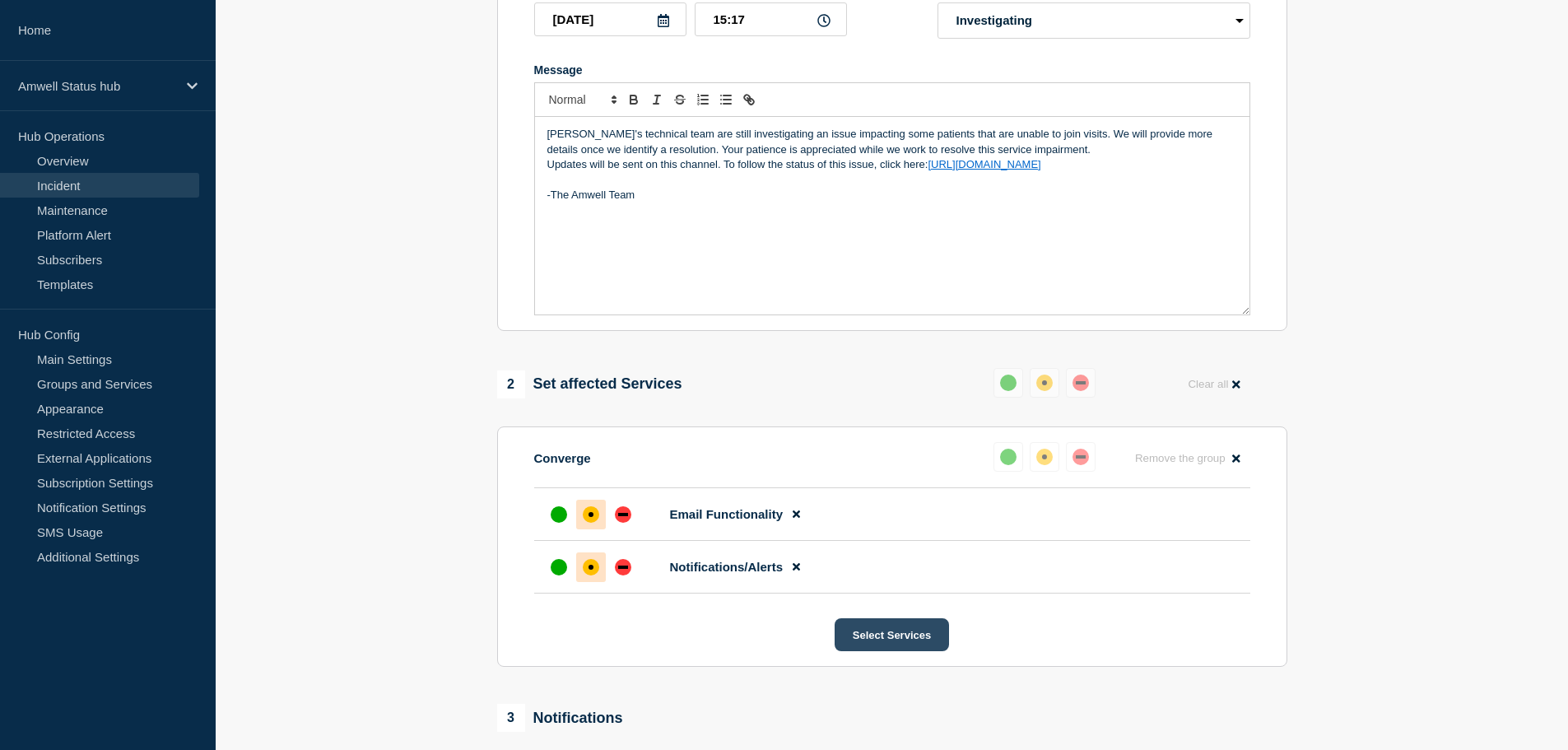
click at [893, 651] on button "Select Services" at bounding box center [892, 635] width 114 height 33
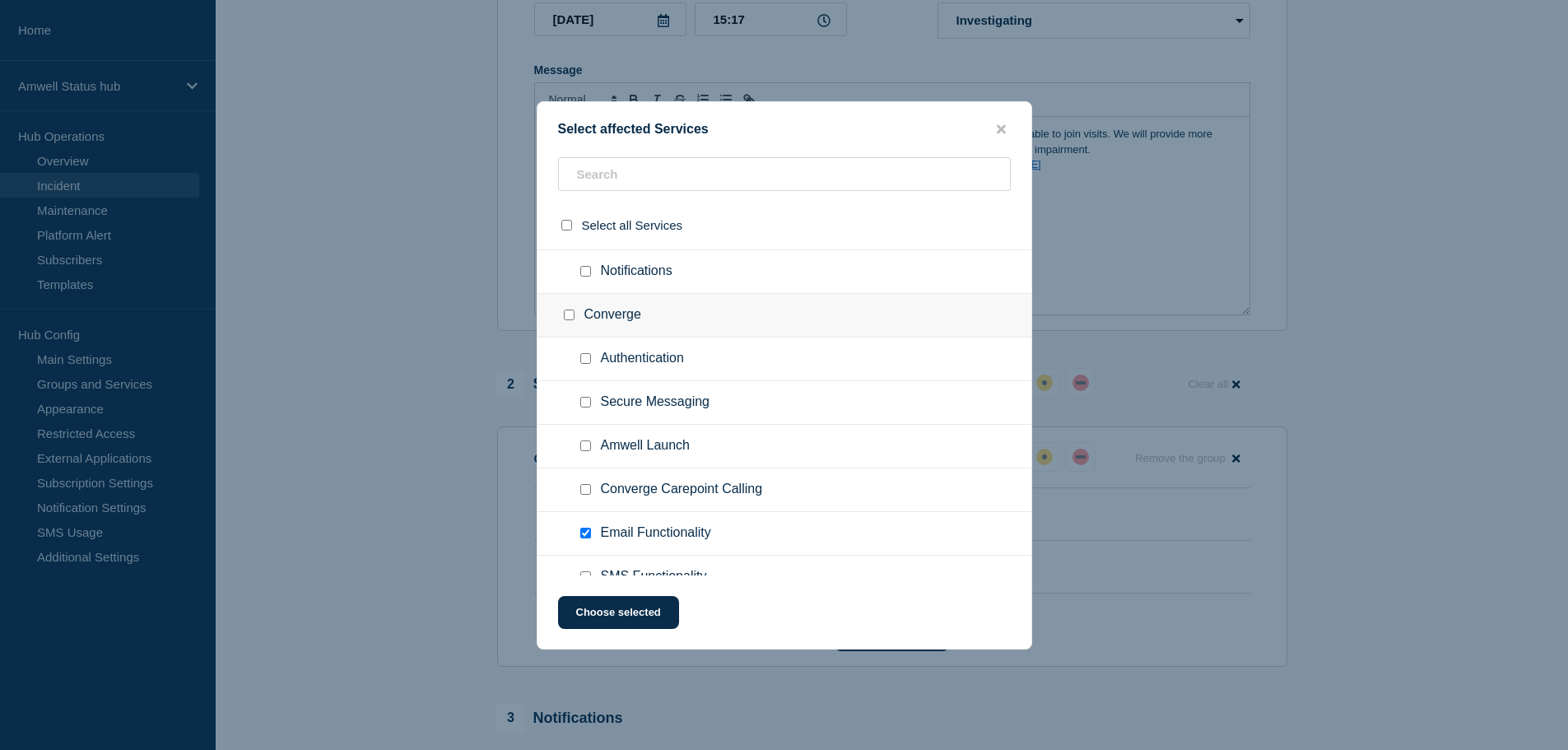
scroll to position [741, 0]
click at [585, 443] on input "SMS Functionality checkbox" at bounding box center [585, 443] width 10 height 10
checkbox input "true"
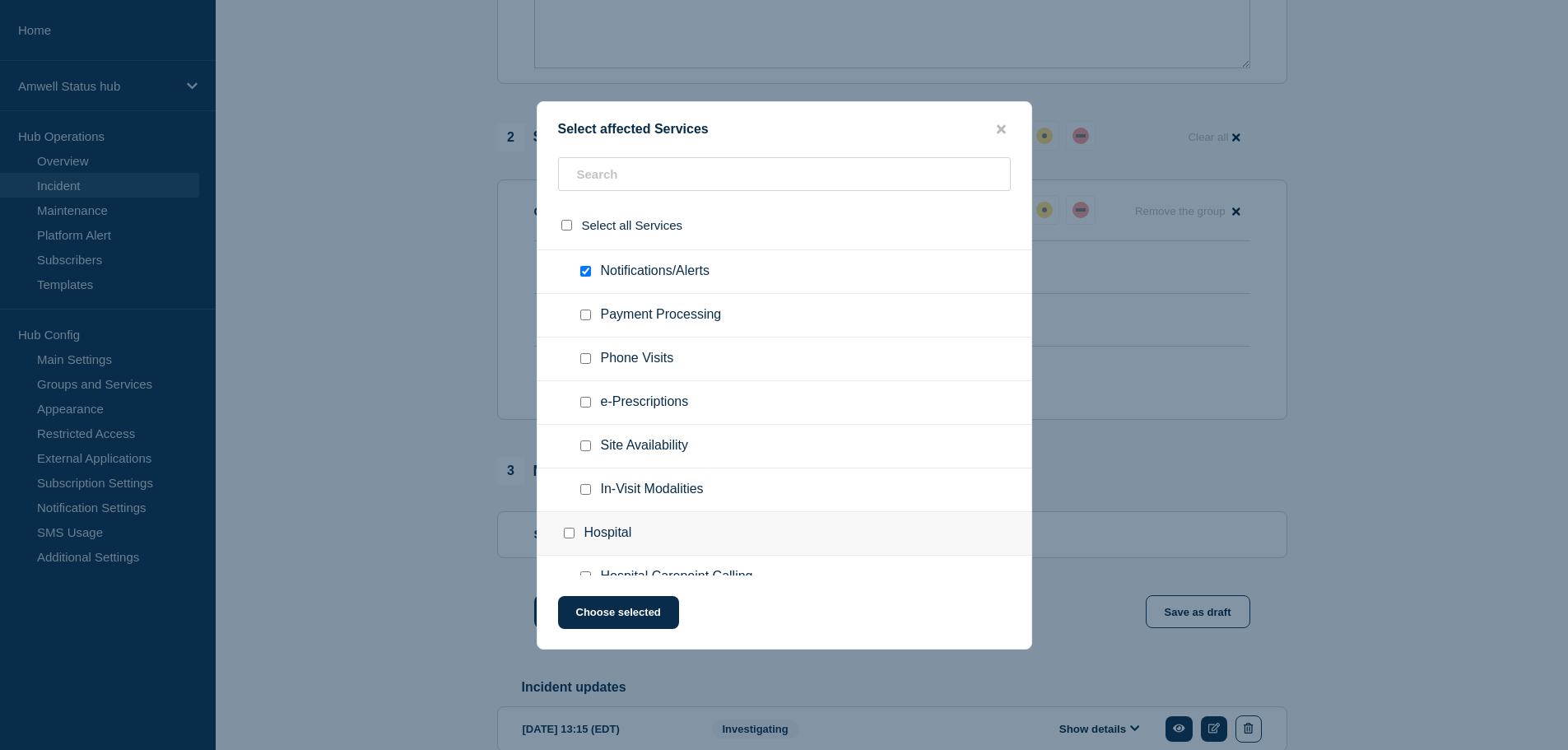
scroll to position [1317, 0]
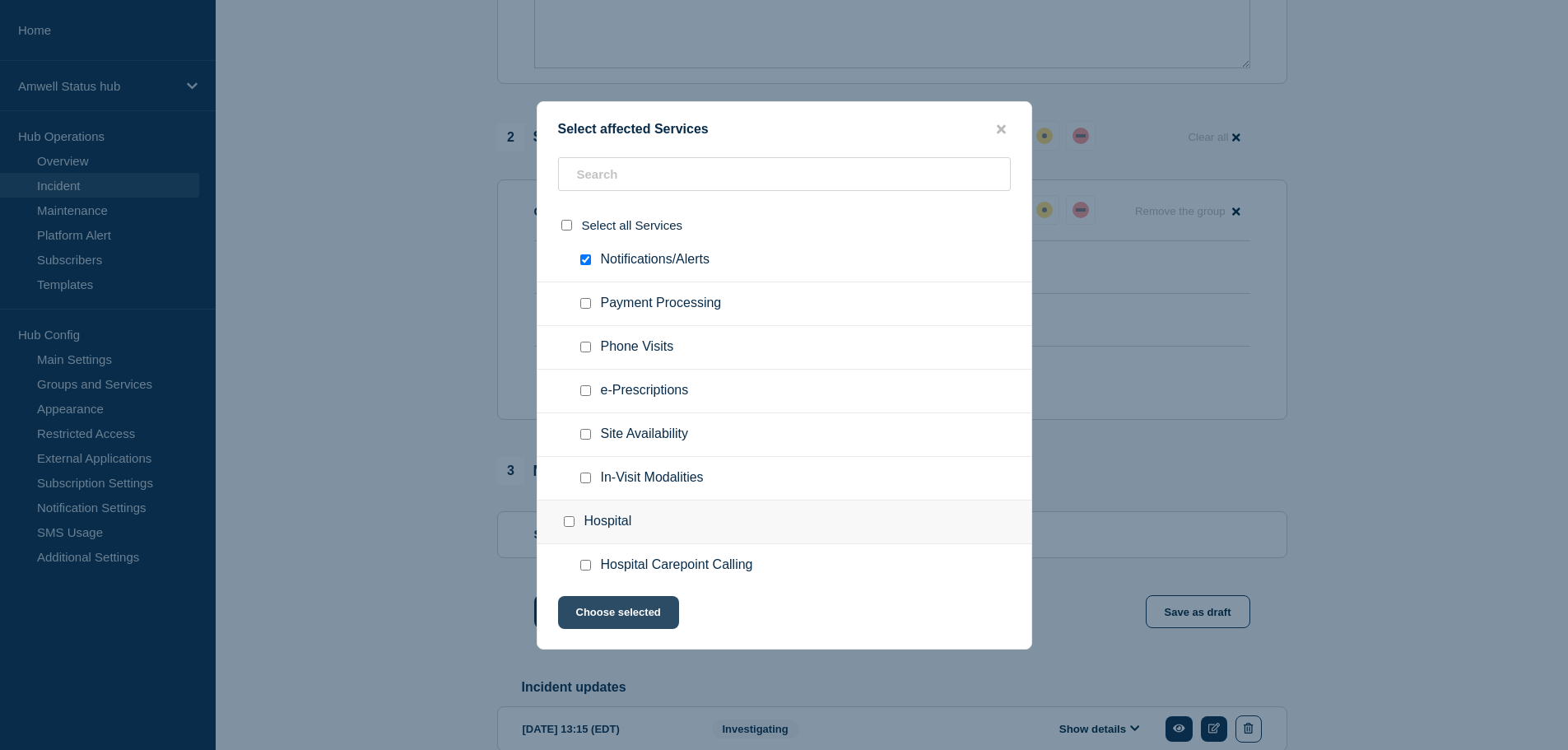
click at [623, 605] on button "Choose selected" at bounding box center [619, 612] width 121 height 33
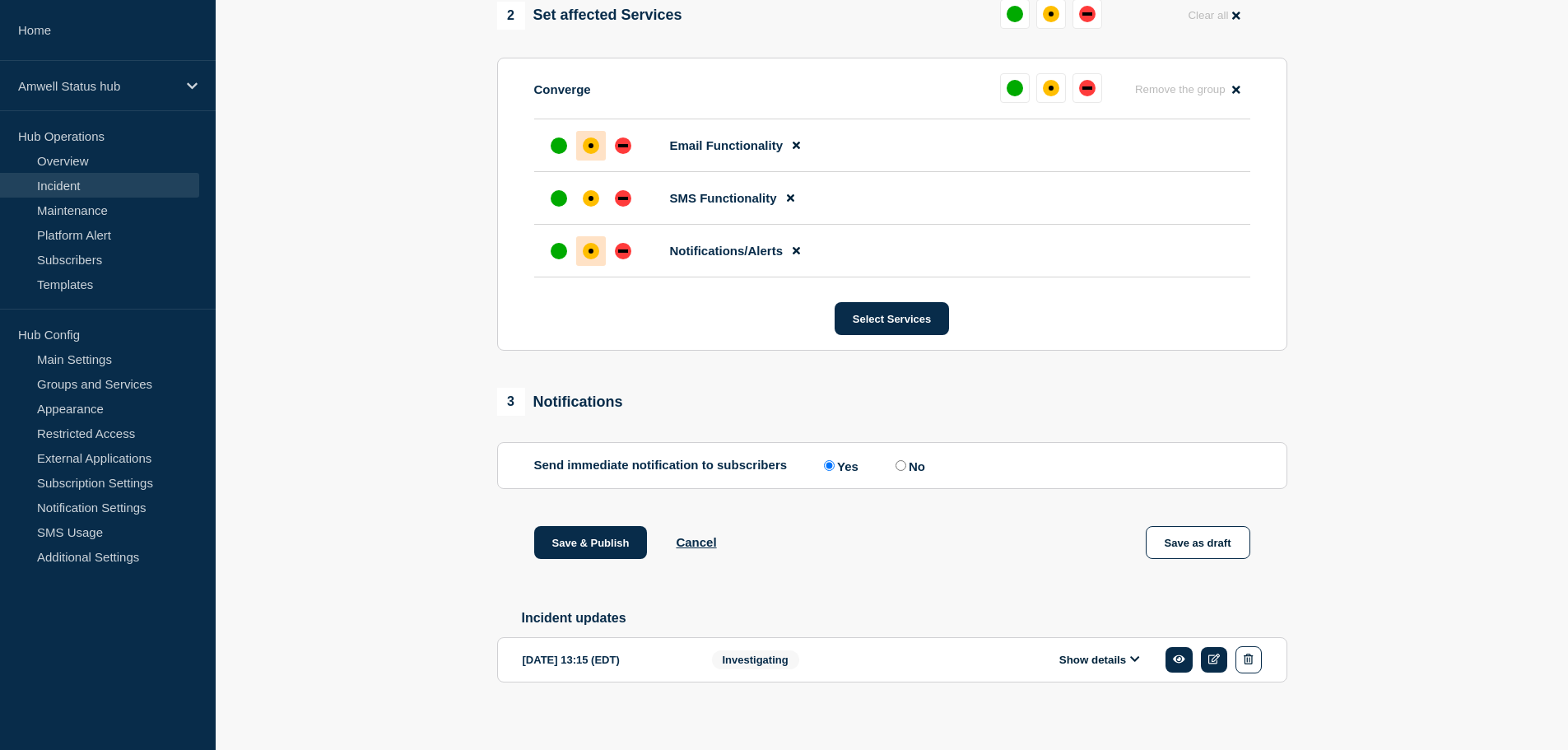
scroll to position [747, 0]
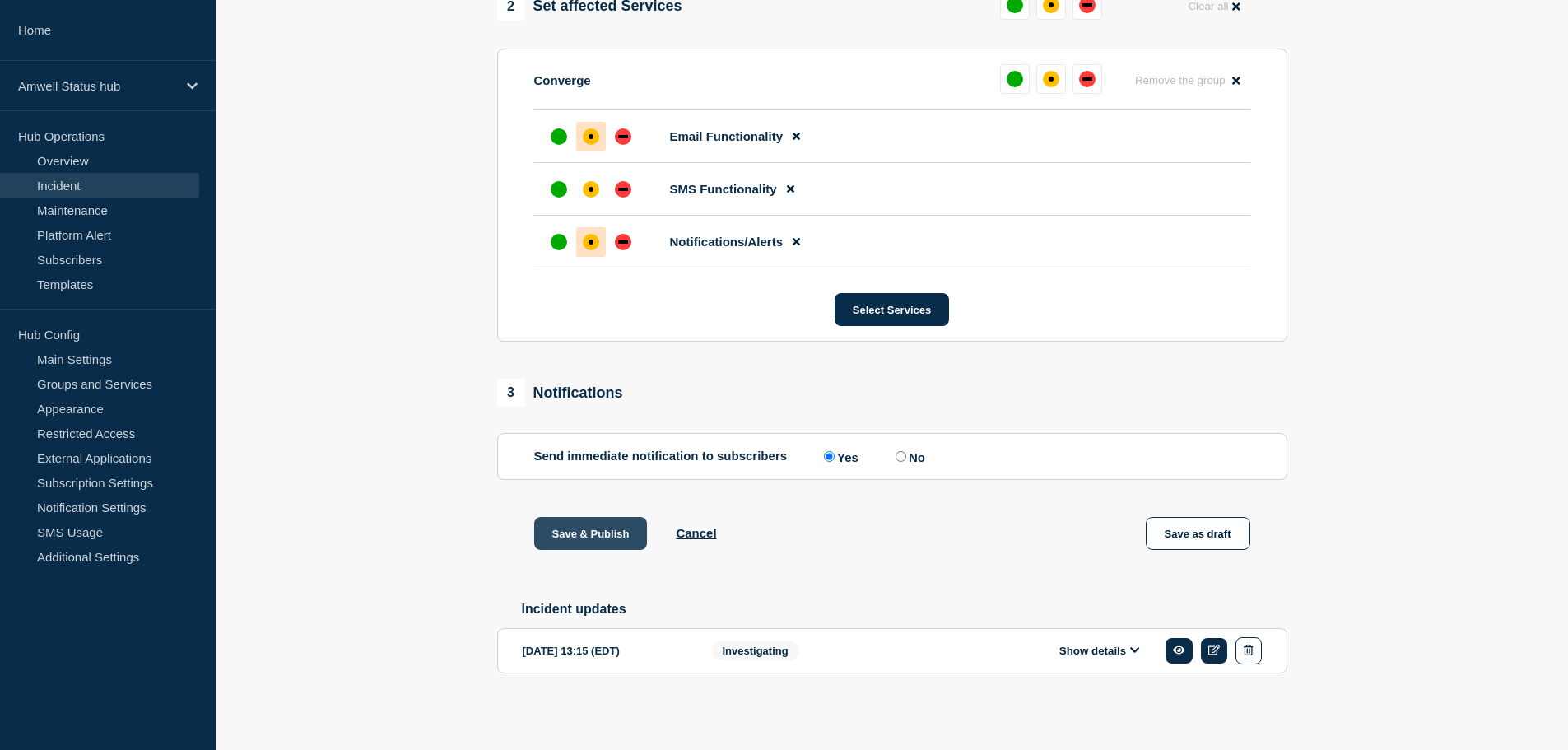
click at [602, 525] on button "Save & Publish" at bounding box center [590, 533] width 114 height 33
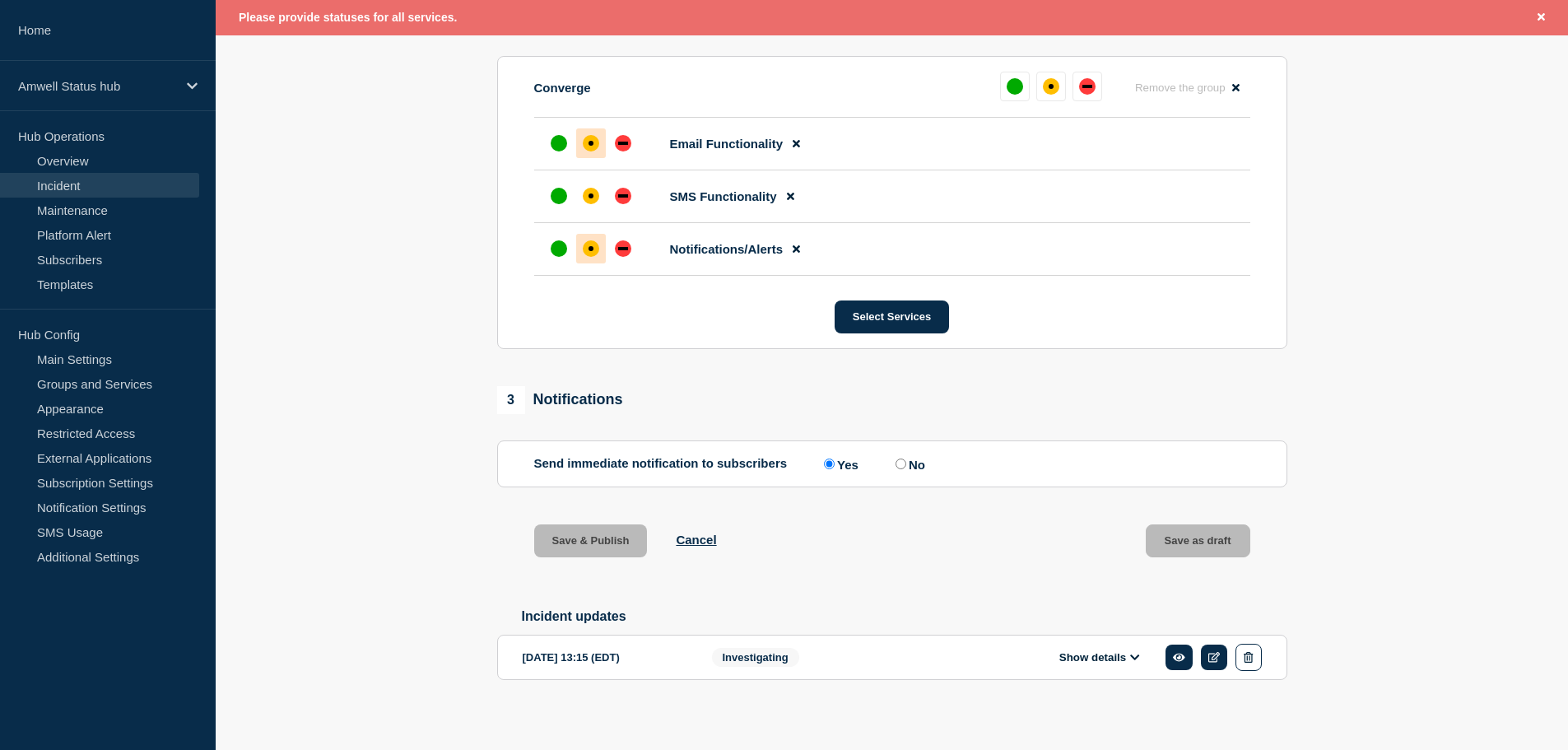
scroll to position [779, 0]
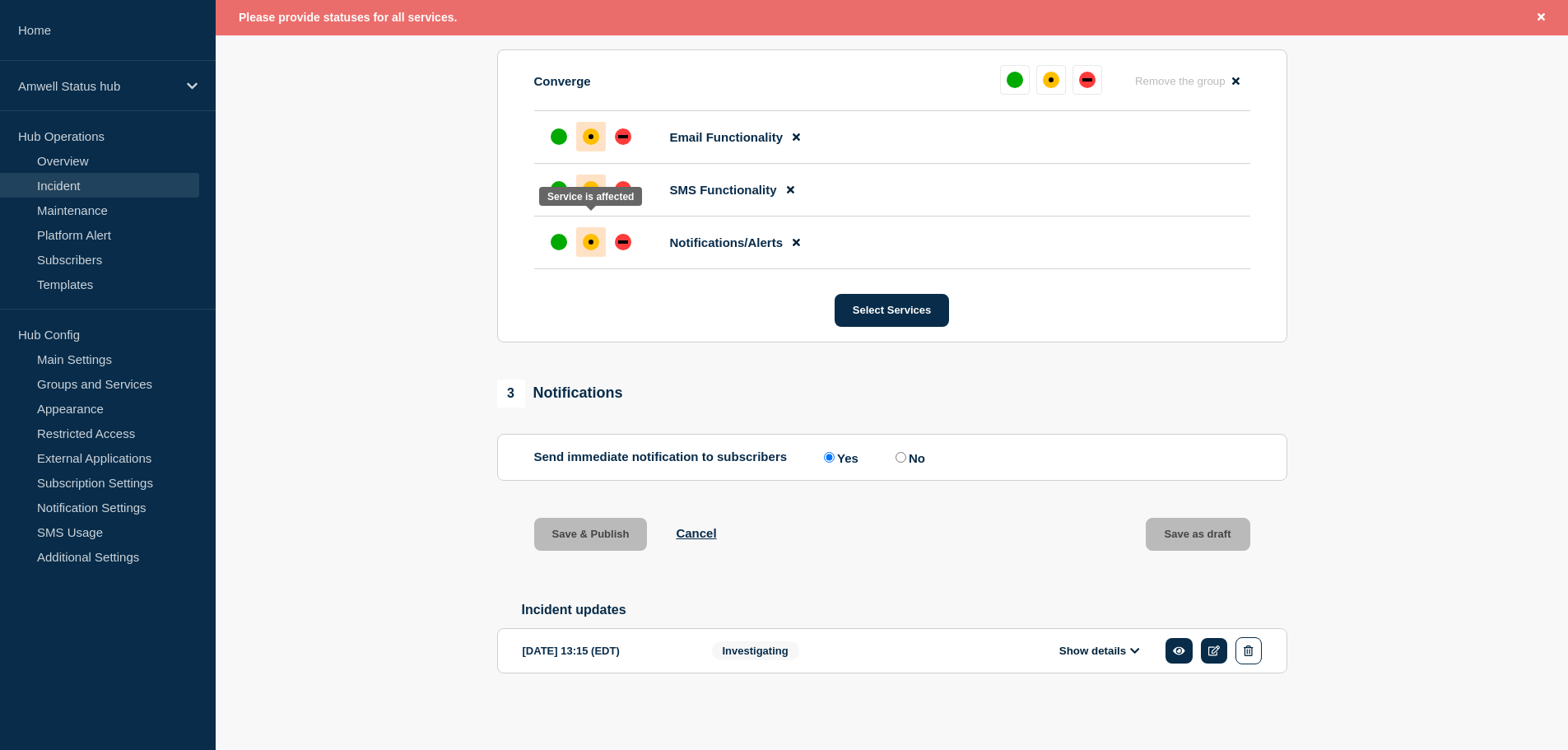
click at [589, 194] on div "affected" at bounding box center [590, 189] width 16 height 16
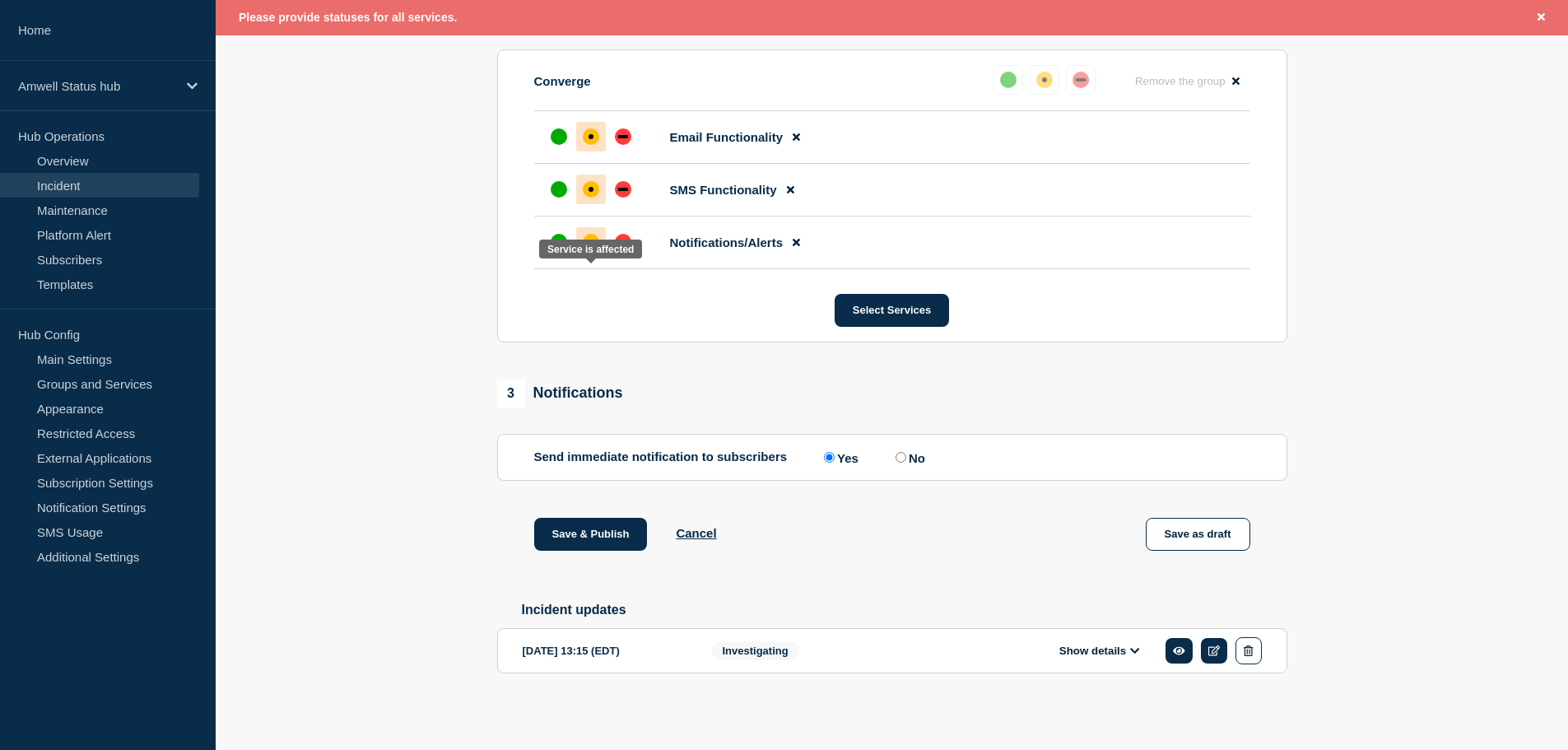
click at [589, 234] on div "affected" at bounding box center [590, 242] width 16 height 16
click at [595, 139] on div "affected" at bounding box center [590, 136] width 16 height 16
click at [885, 306] on button "Select Services" at bounding box center [892, 310] width 114 height 33
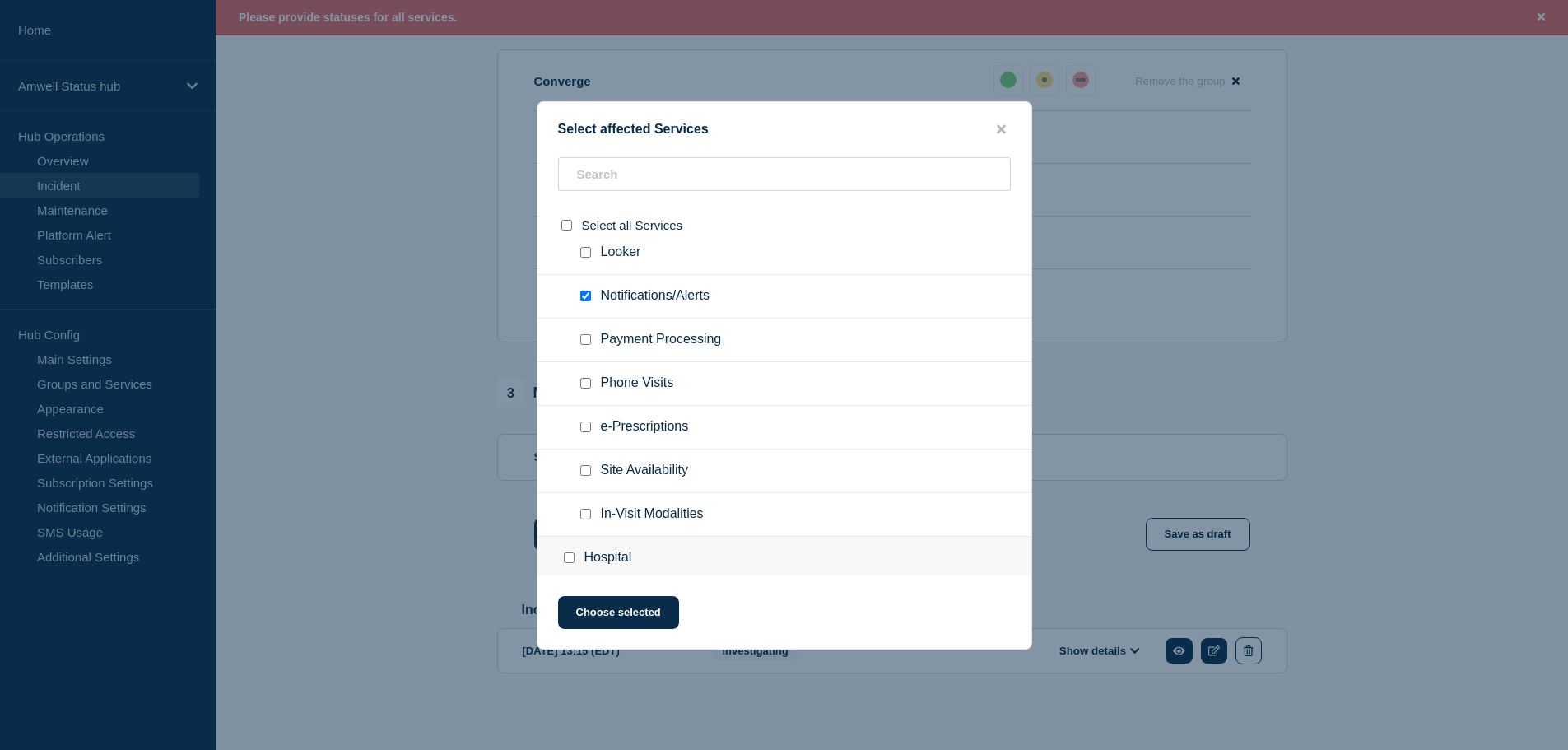
scroll to position [1235, 0]
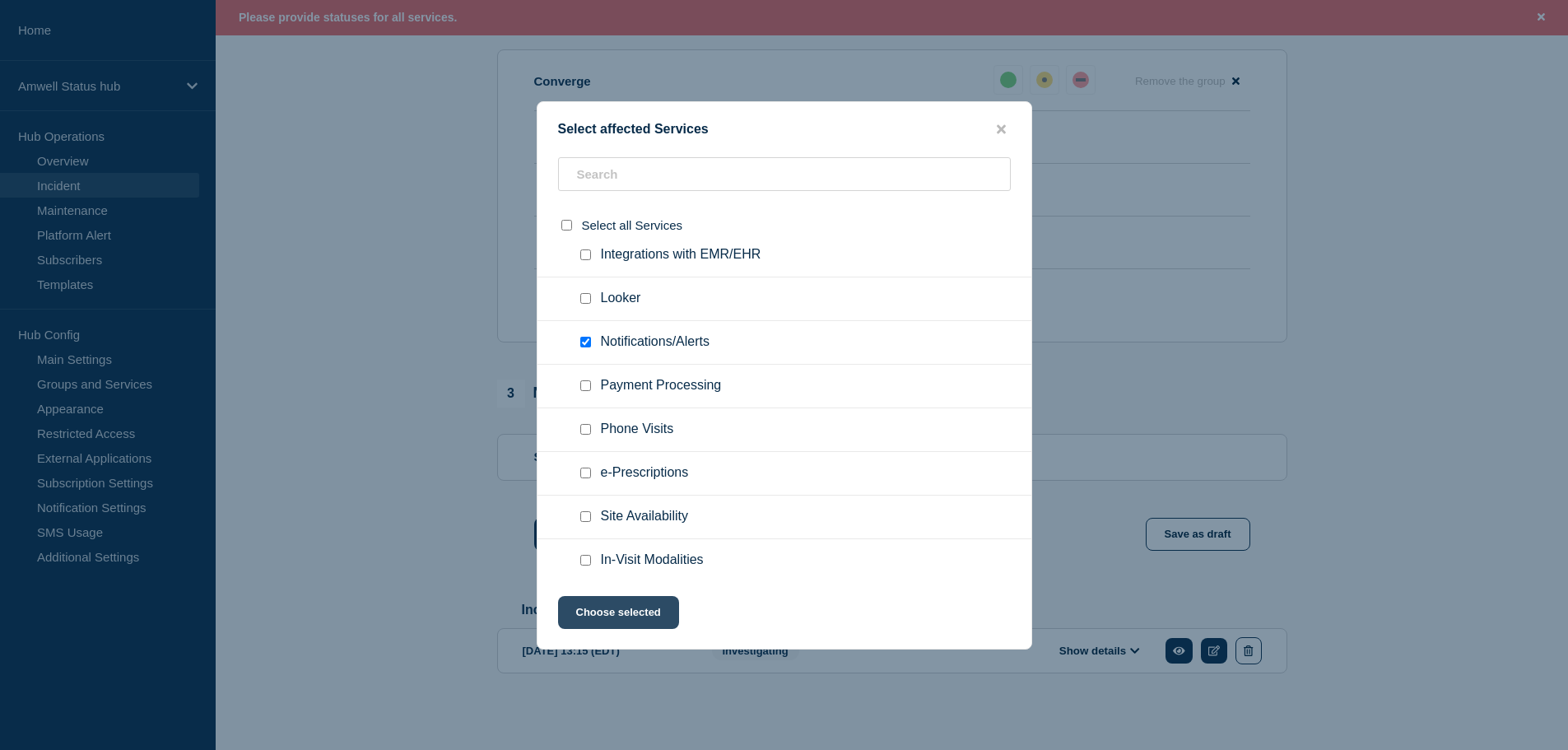
click at [628, 610] on button "Choose selected" at bounding box center [619, 612] width 121 height 33
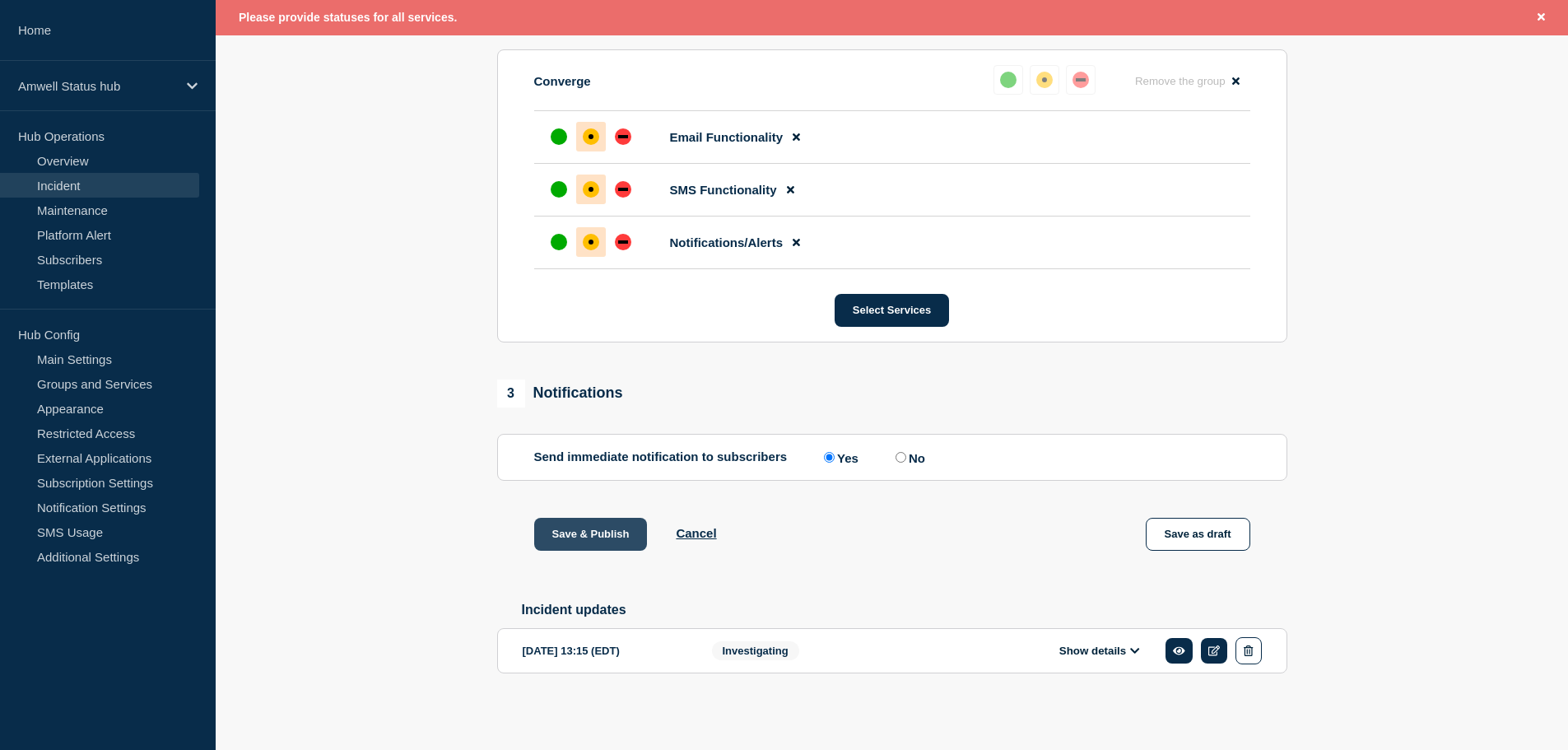
click at [588, 528] on button "Save & Publish" at bounding box center [590, 534] width 114 height 33
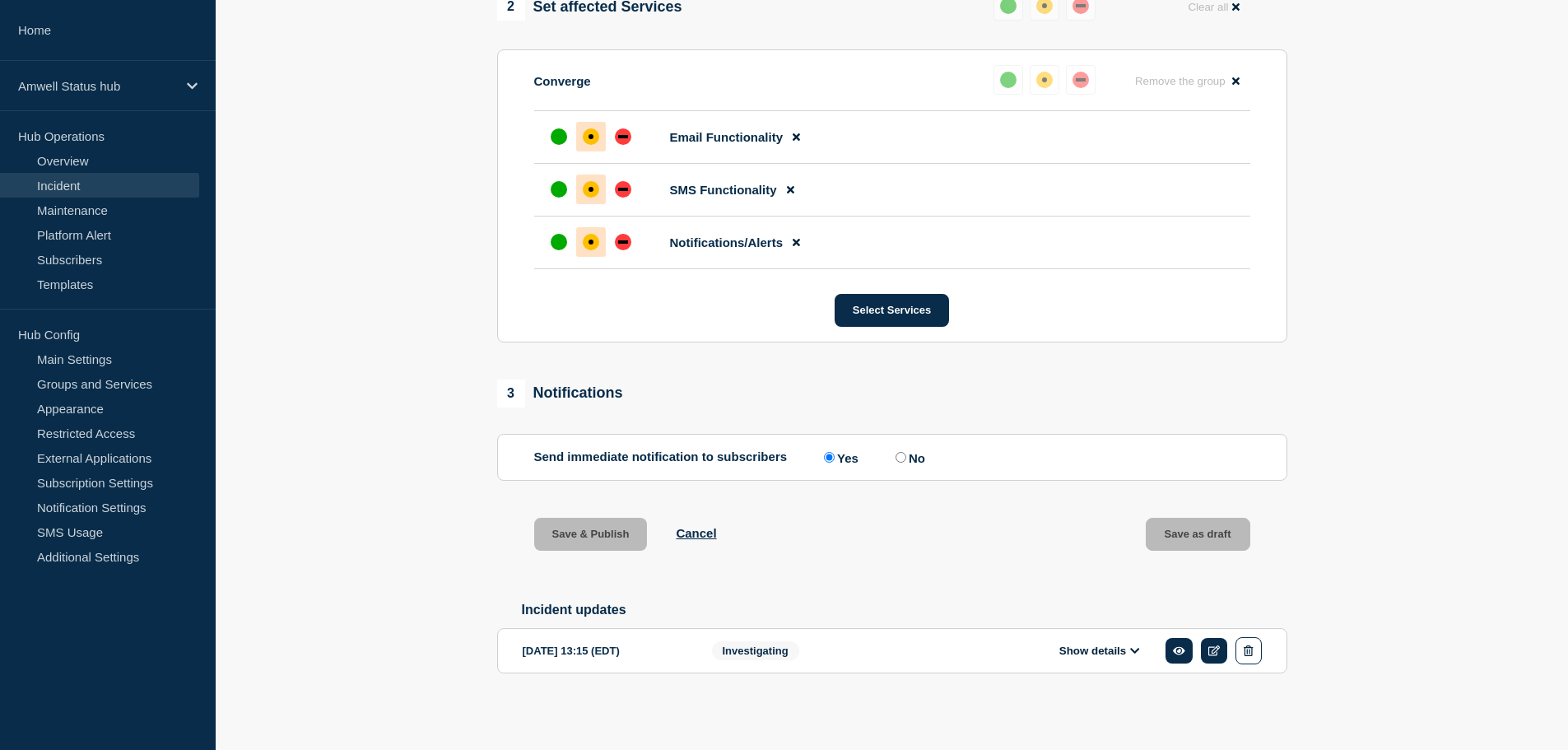
scroll to position [746, 0]
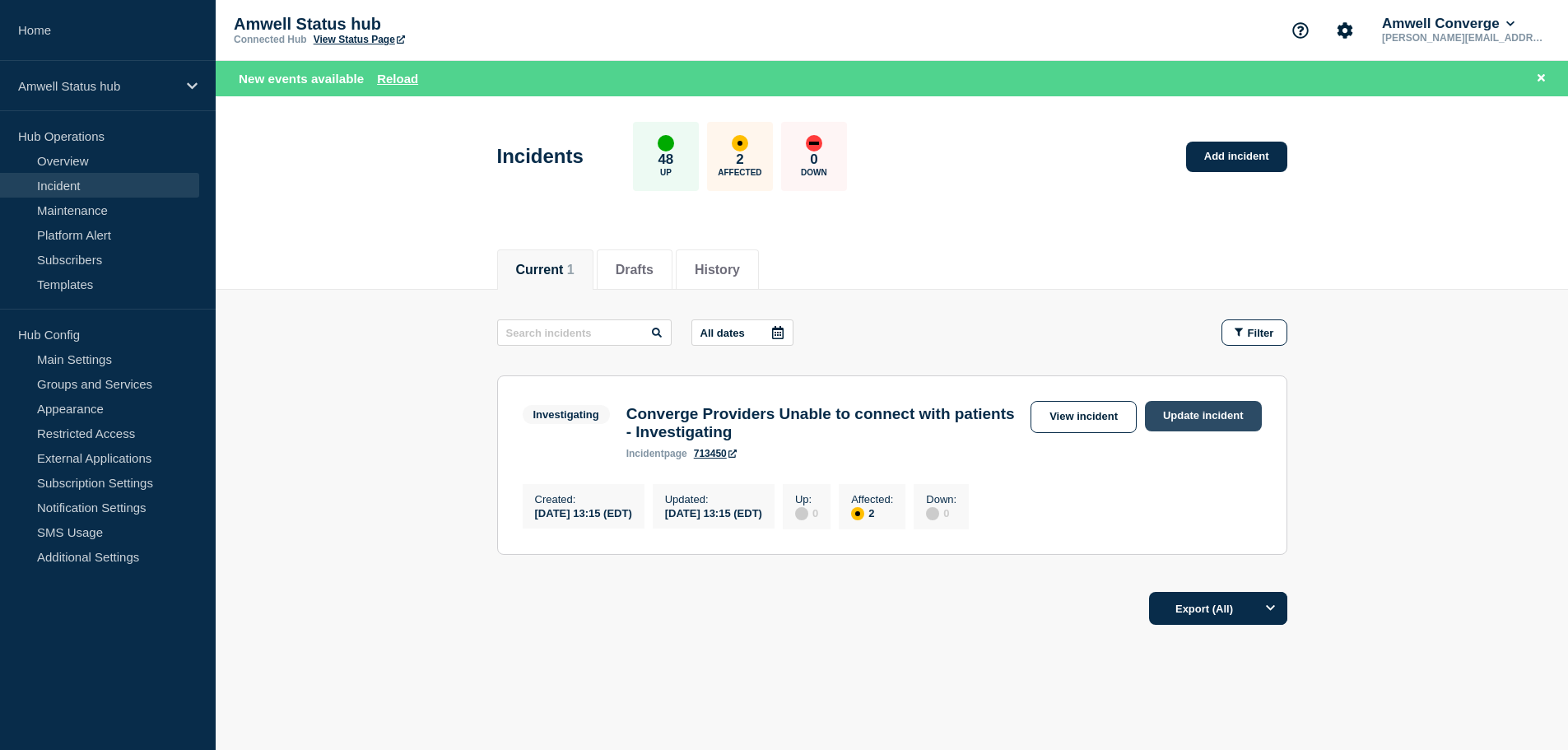
click at [1177, 418] on link "Update incident" at bounding box center [1203, 415] width 117 height 30
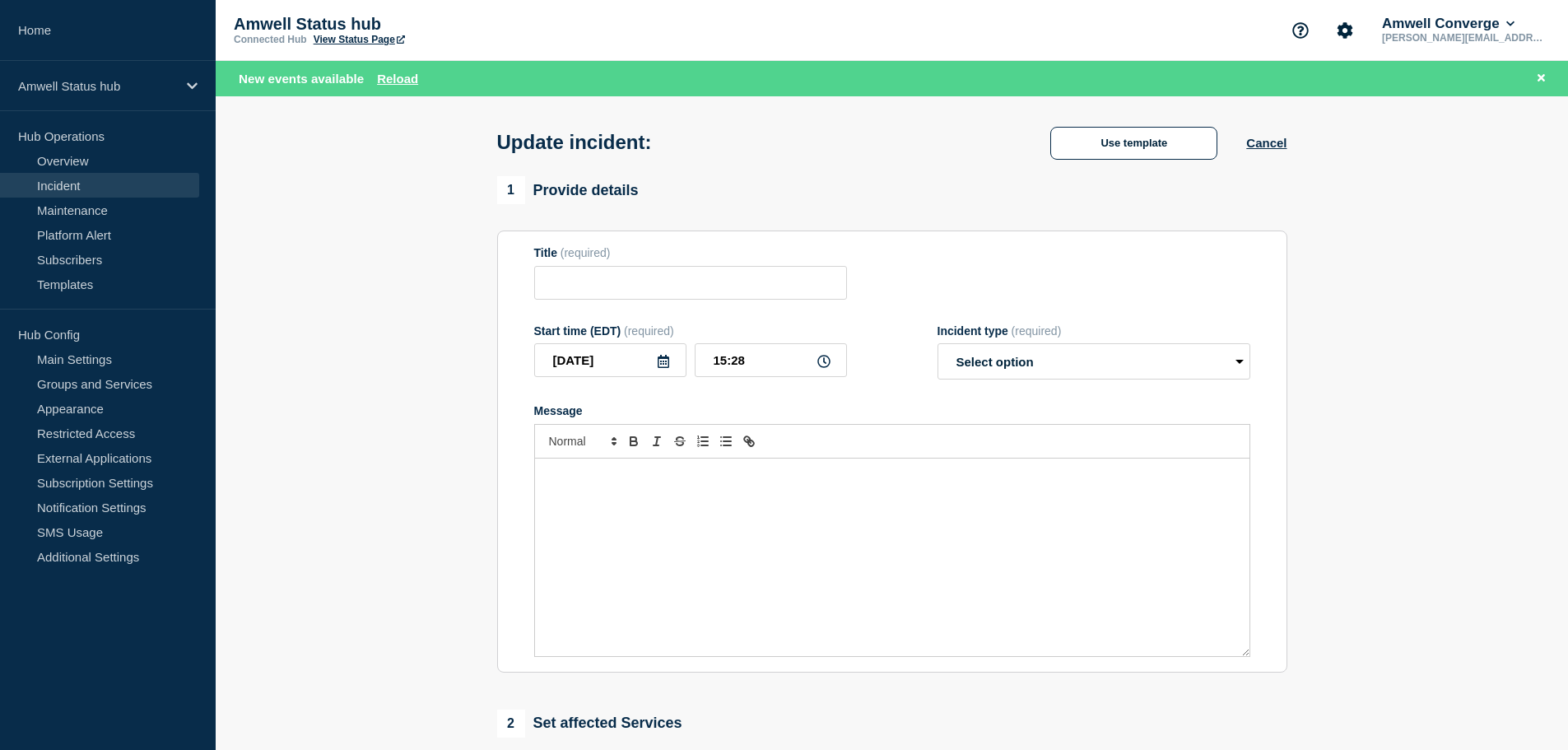
type input "Converge Providers Unable to connect with patients - Investigating"
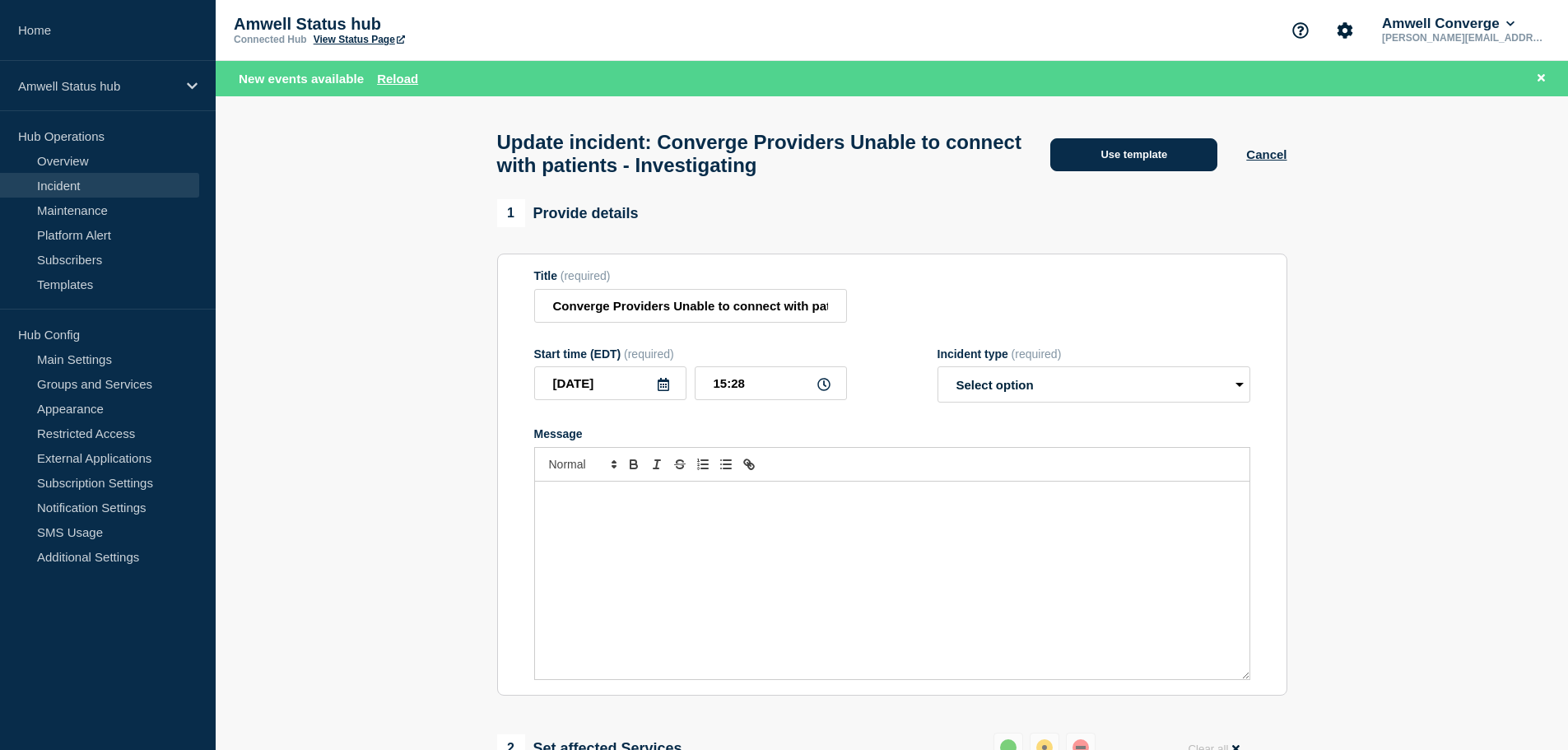
click at [1150, 157] on button "Use template" at bounding box center [1134, 155] width 167 height 33
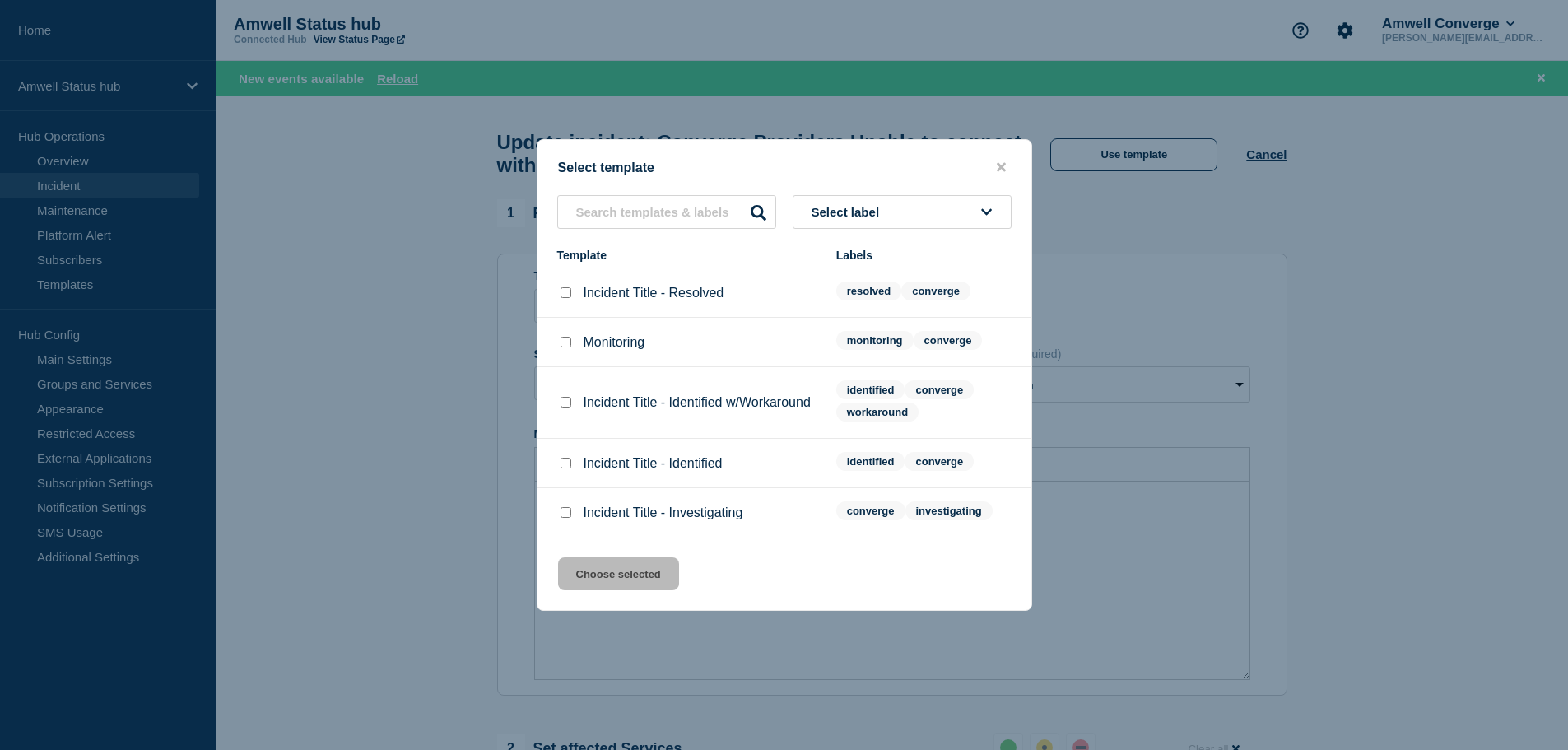
click at [566, 297] on input "Incident Title - Resolved checkbox" at bounding box center [566, 292] width 10 height 10
checkbox input "true"
click at [621, 580] on button "Choose selected" at bounding box center [619, 574] width 121 height 33
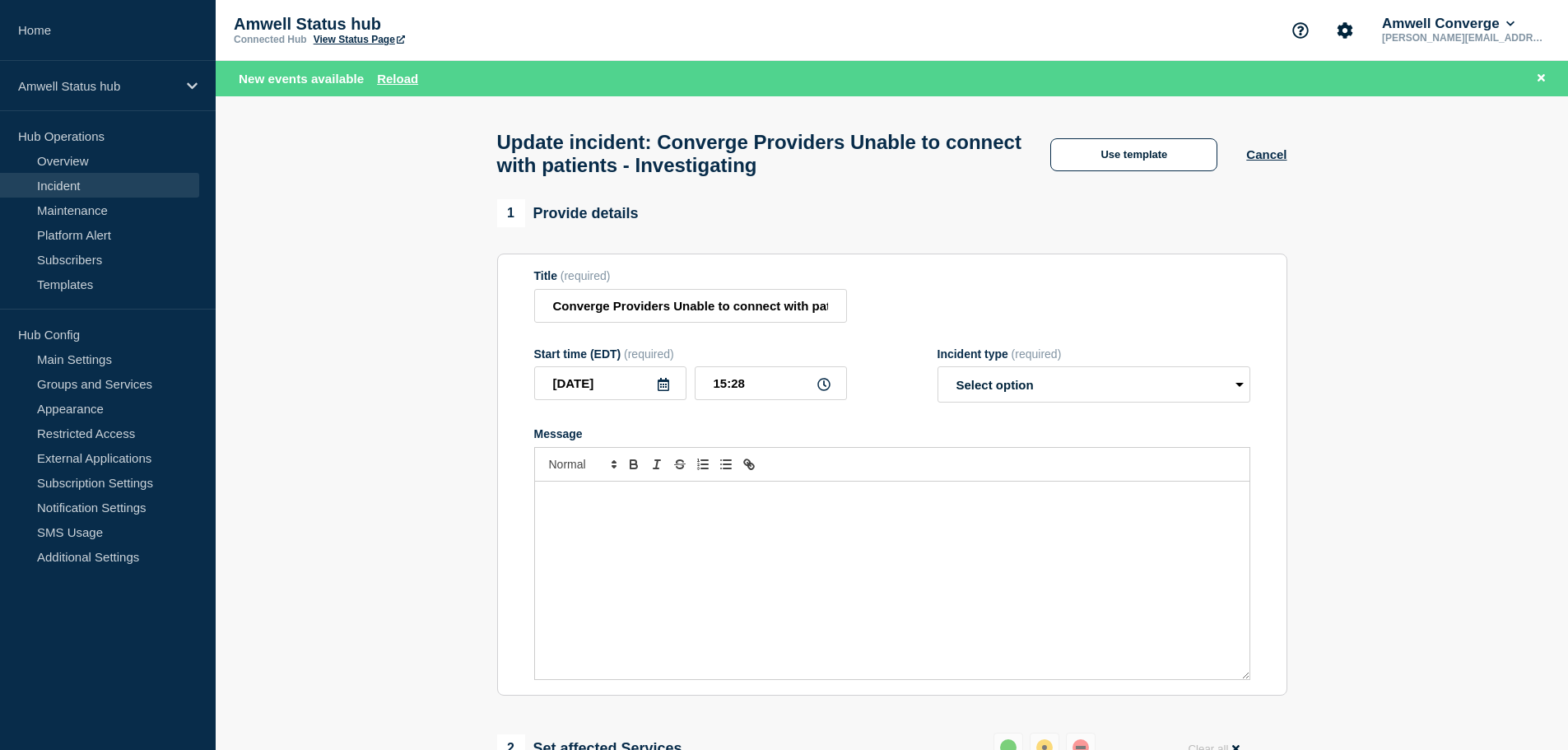
select select "resolved"
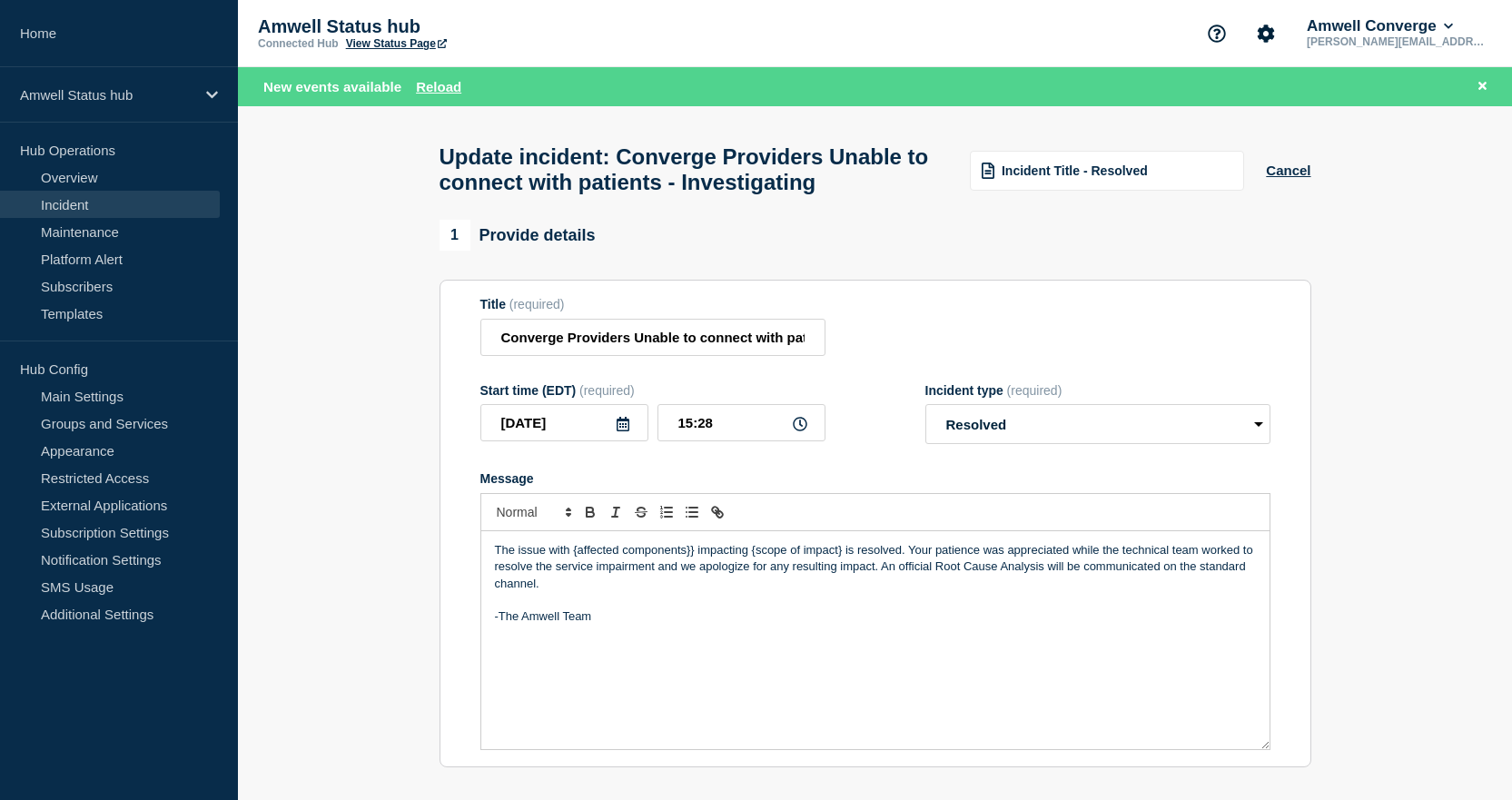
click at [577, 592] on p "The issue with {affected components}} impacting {scope of impact} is resolved. …" at bounding box center [876, 567] width 761 height 50
drag, startPoint x: 572, startPoint y: 594, endPoint x: 635, endPoint y: 605, distance: 64.0
click at [573, 592] on p "The issue with patients unable {affected components}} impacting {scope of impac…" at bounding box center [876, 567] width 761 height 50
click at [711, 441] on input "15:28" at bounding box center [741, 422] width 168 height 37
click at [1341, 493] on section "1 Provide details Title (required) Converge Providers Unable to connect with pa…" at bounding box center [875, 734] width 1274 height 1028
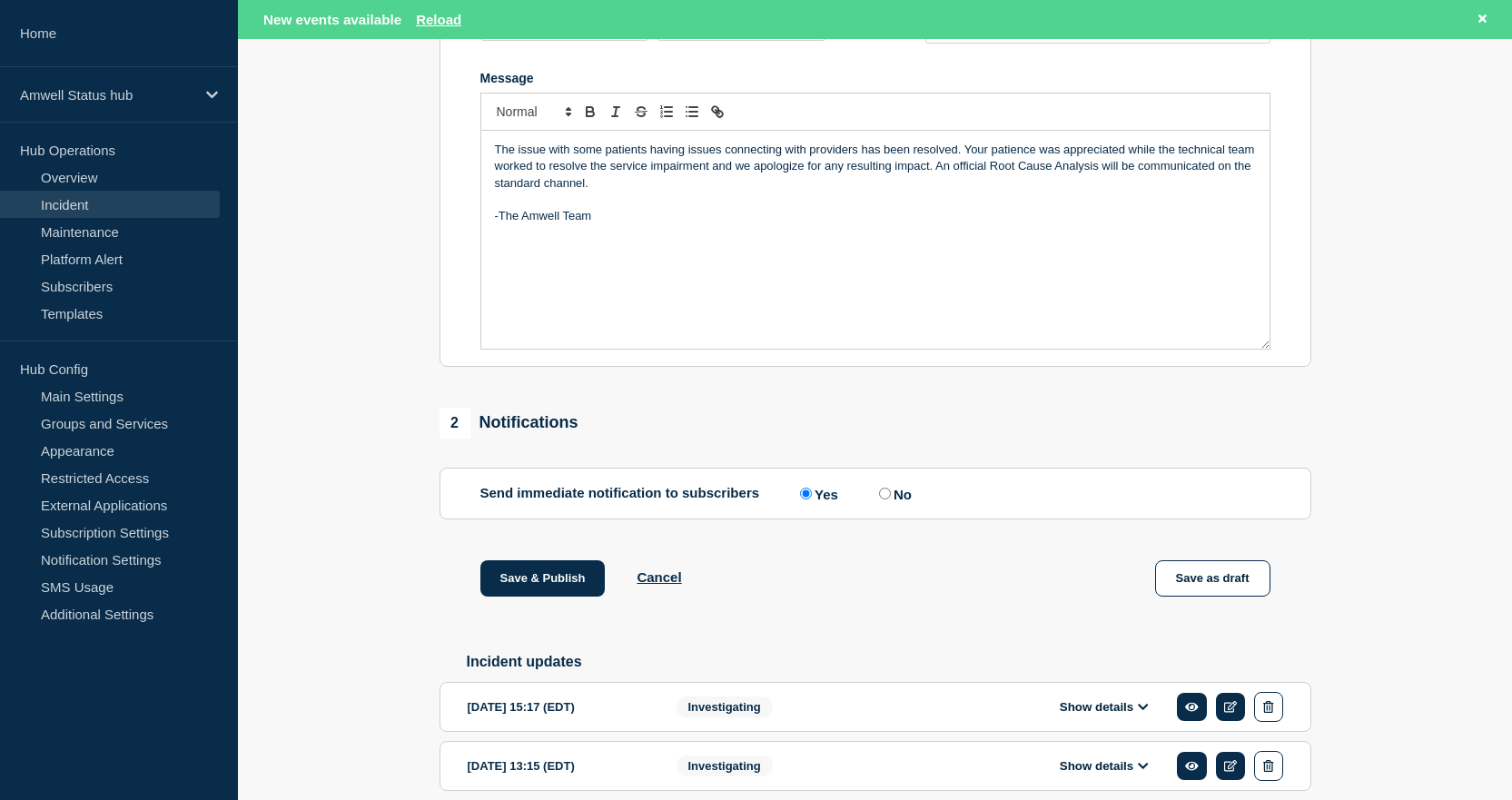
scroll to position [428, 0]
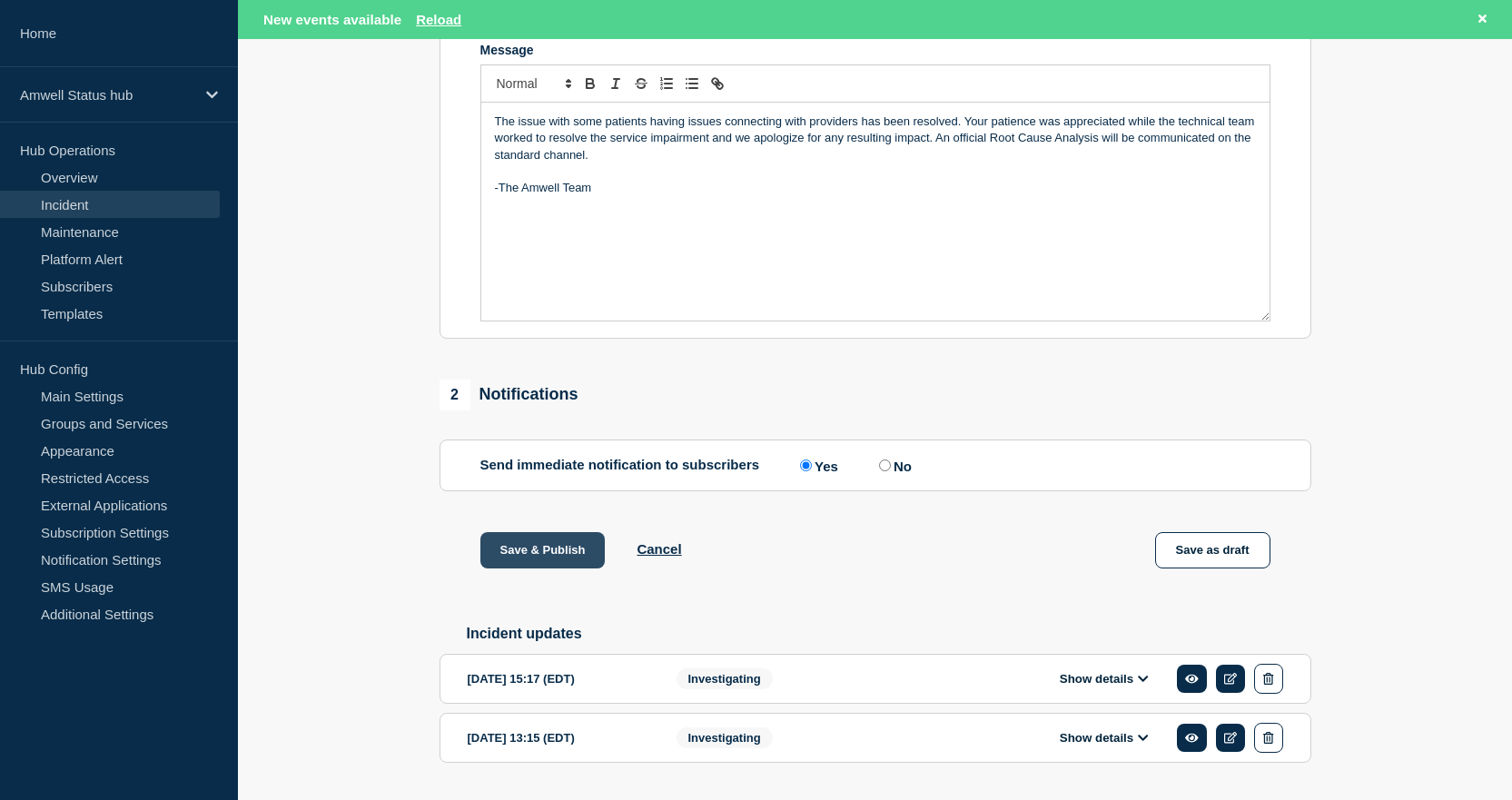
click at [544, 568] on button "Save & Publish" at bounding box center [542, 550] width 125 height 36
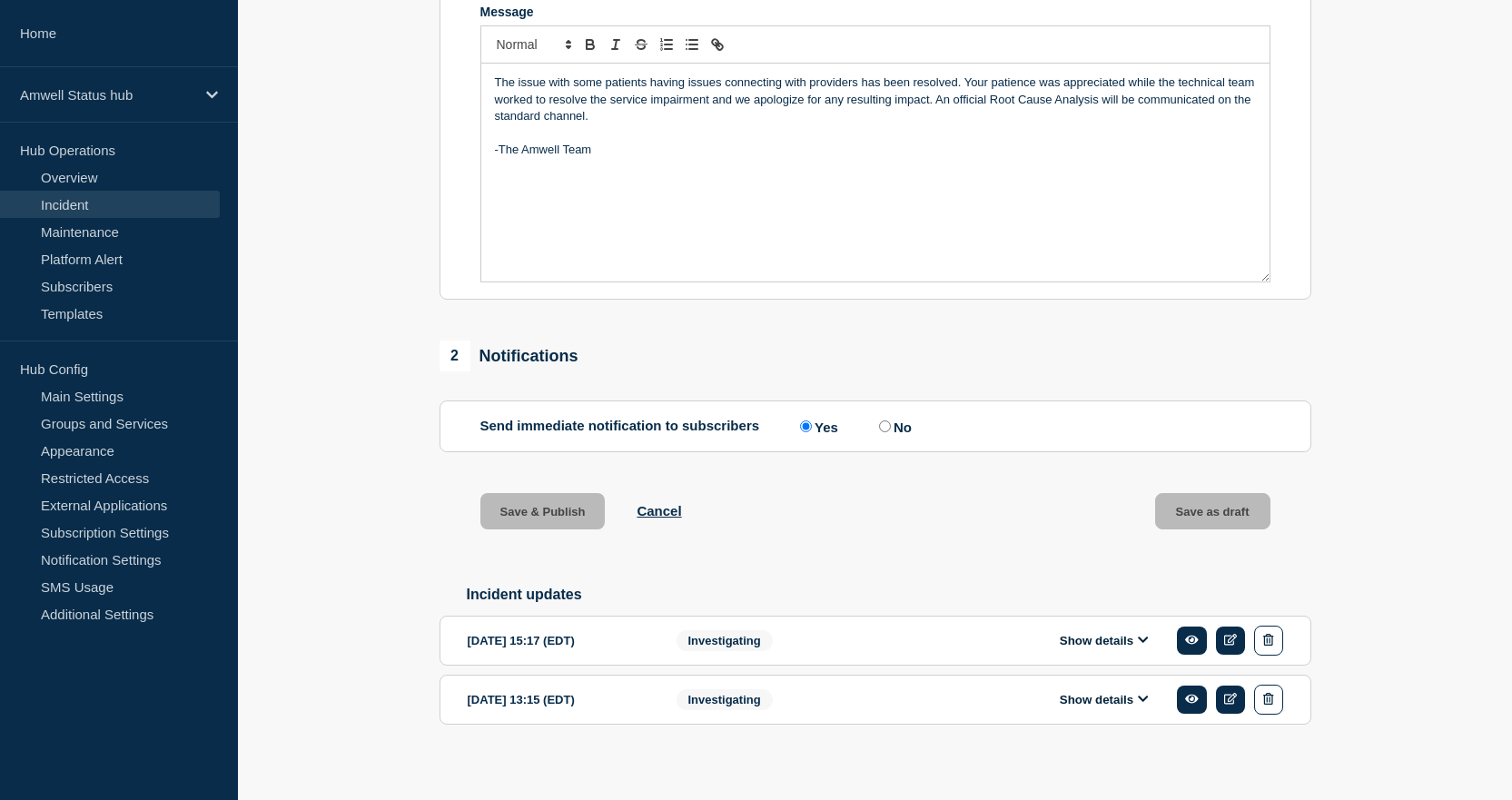
scroll to position [389, 0]
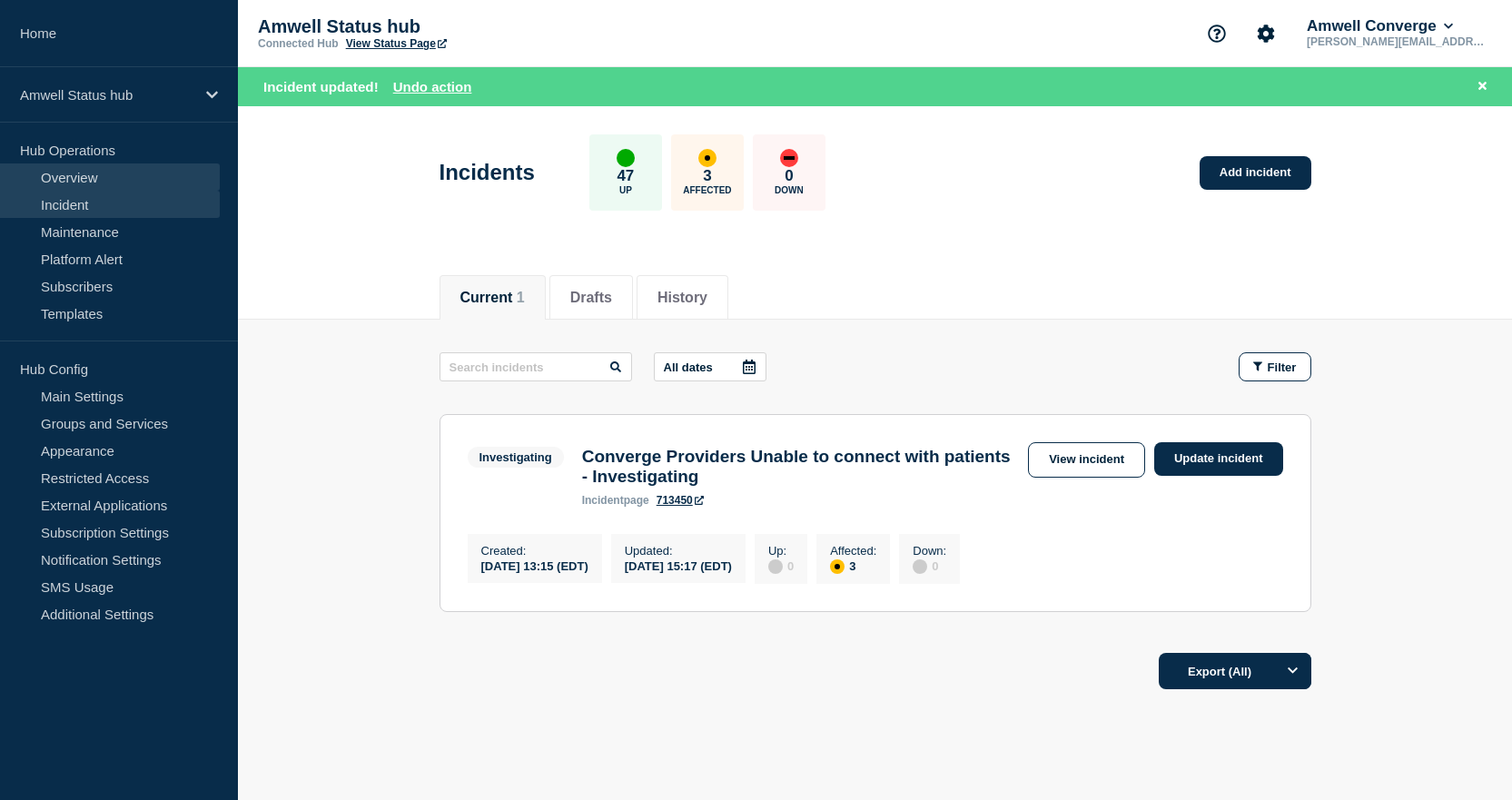
click at [58, 172] on link "Overview" at bounding box center [110, 177] width 220 height 27
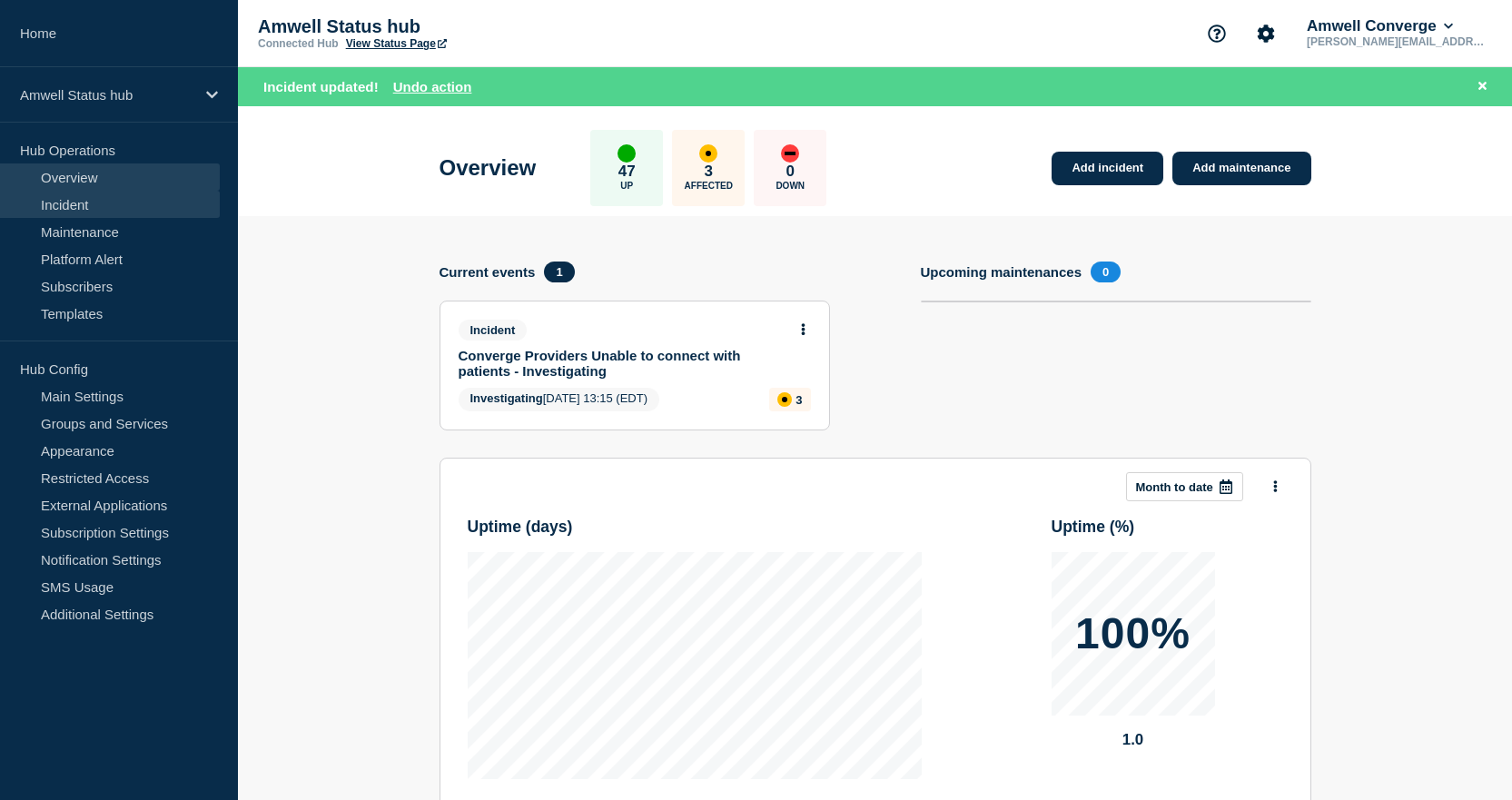
click at [80, 202] on link "Incident" at bounding box center [110, 204] width 220 height 27
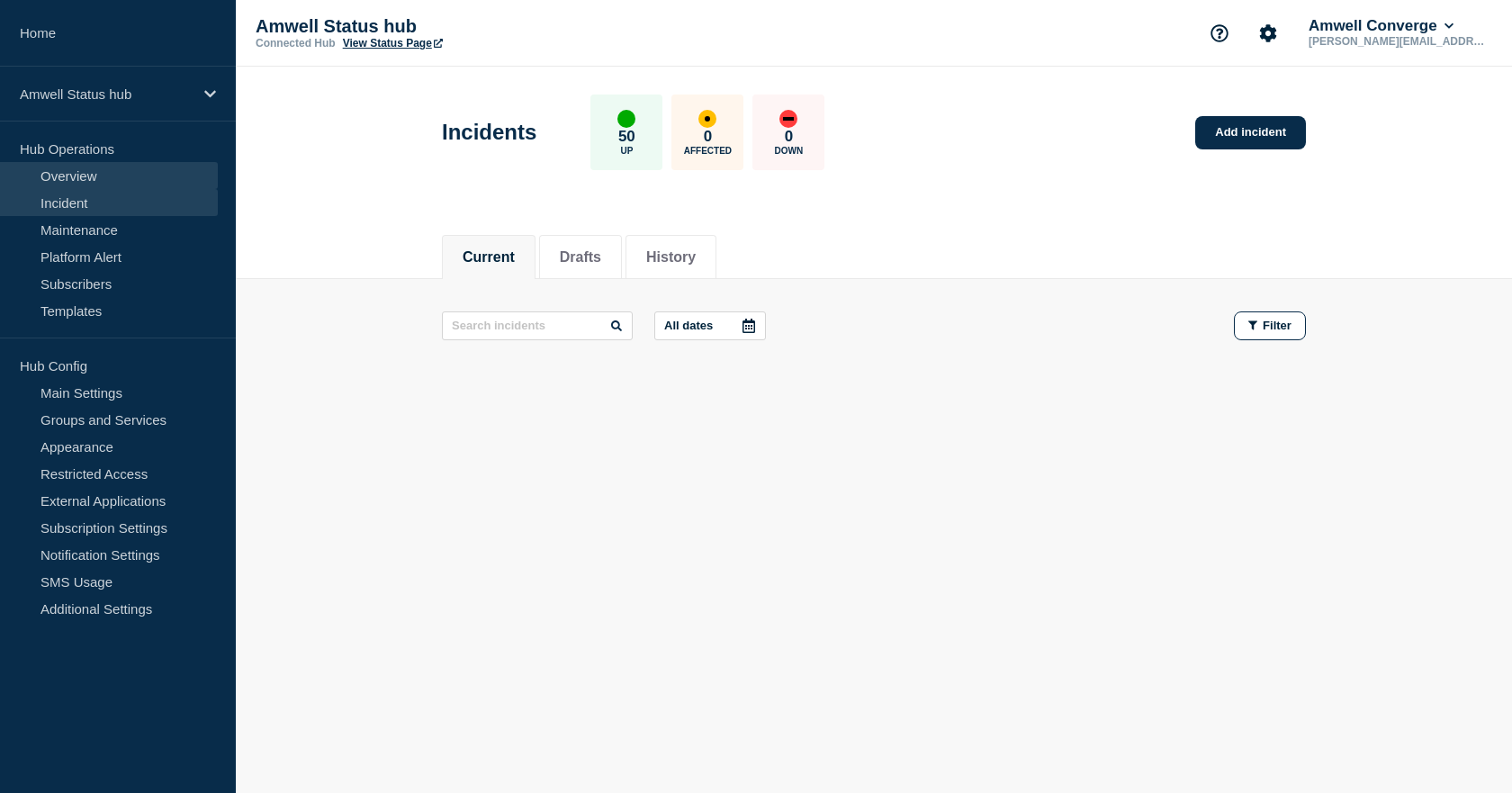
click at [66, 175] on link "Overview" at bounding box center [109, 175] width 218 height 27
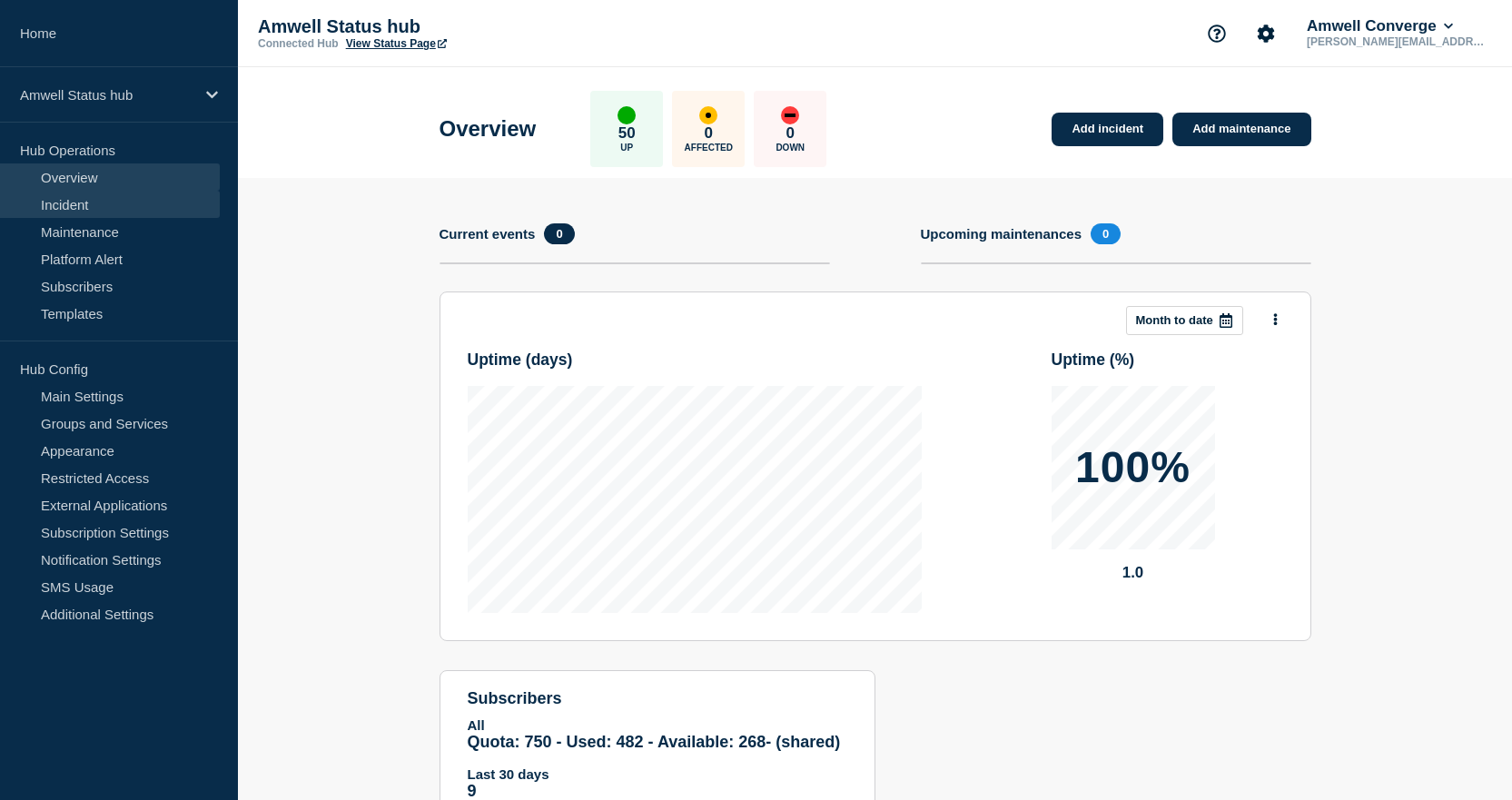
click at [68, 205] on link "Incident" at bounding box center [110, 204] width 220 height 27
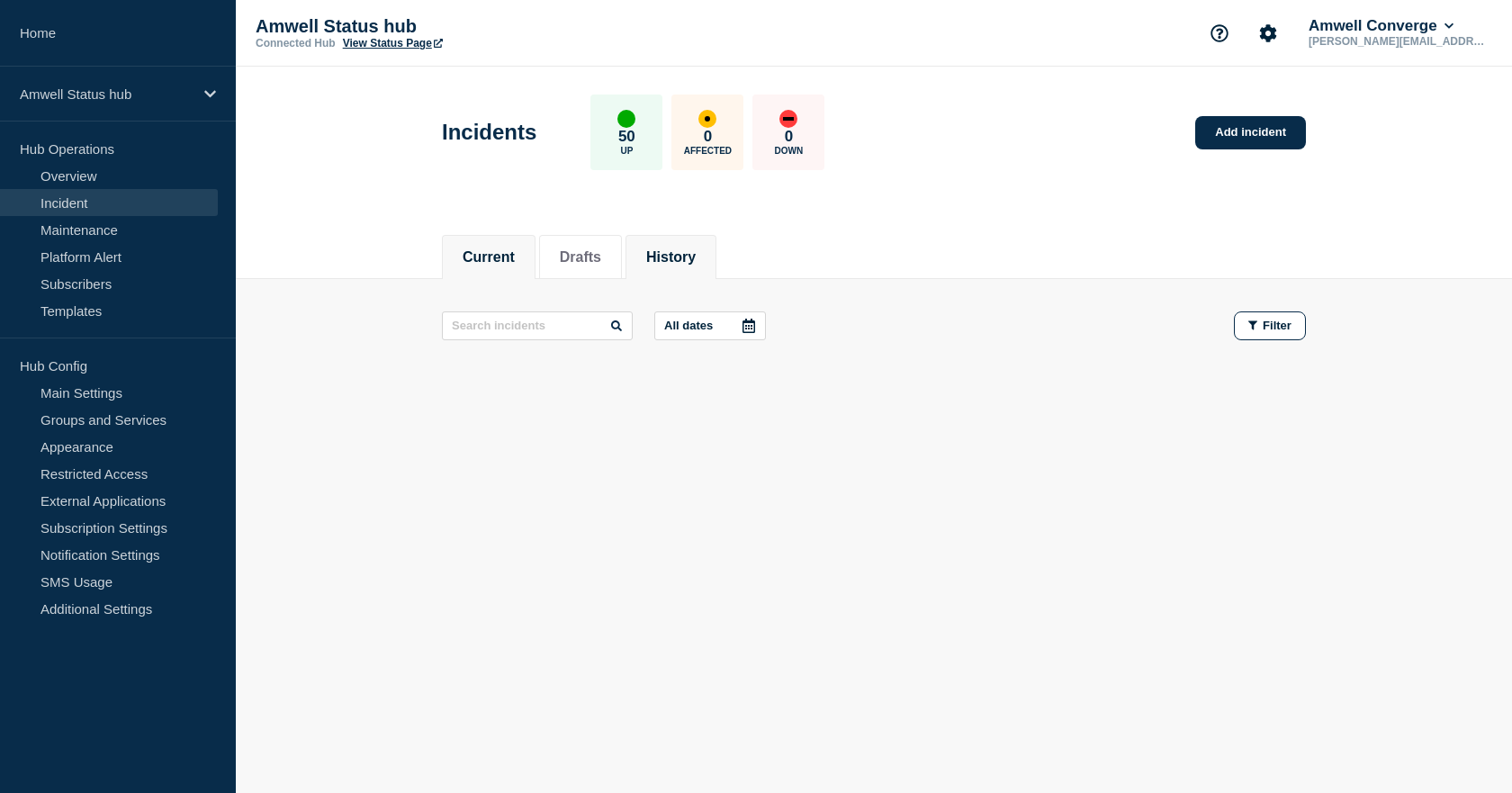
click at [689, 252] on button "History" at bounding box center [671, 257] width 49 height 16
